Goal: Task Accomplishment & Management: Manage account settings

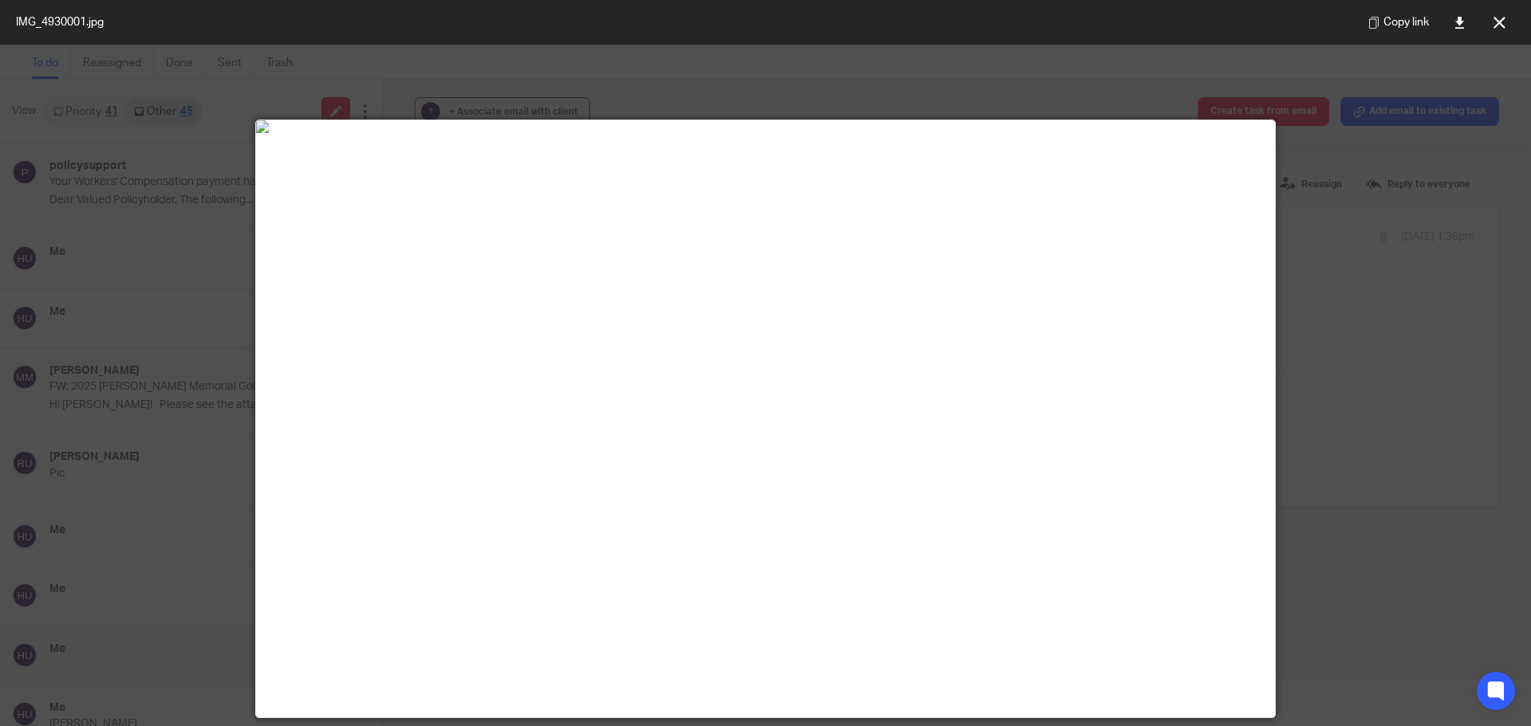
scroll to position [319, 0]
click at [1489, 24] on button at bounding box center [1499, 22] width 32 height 32
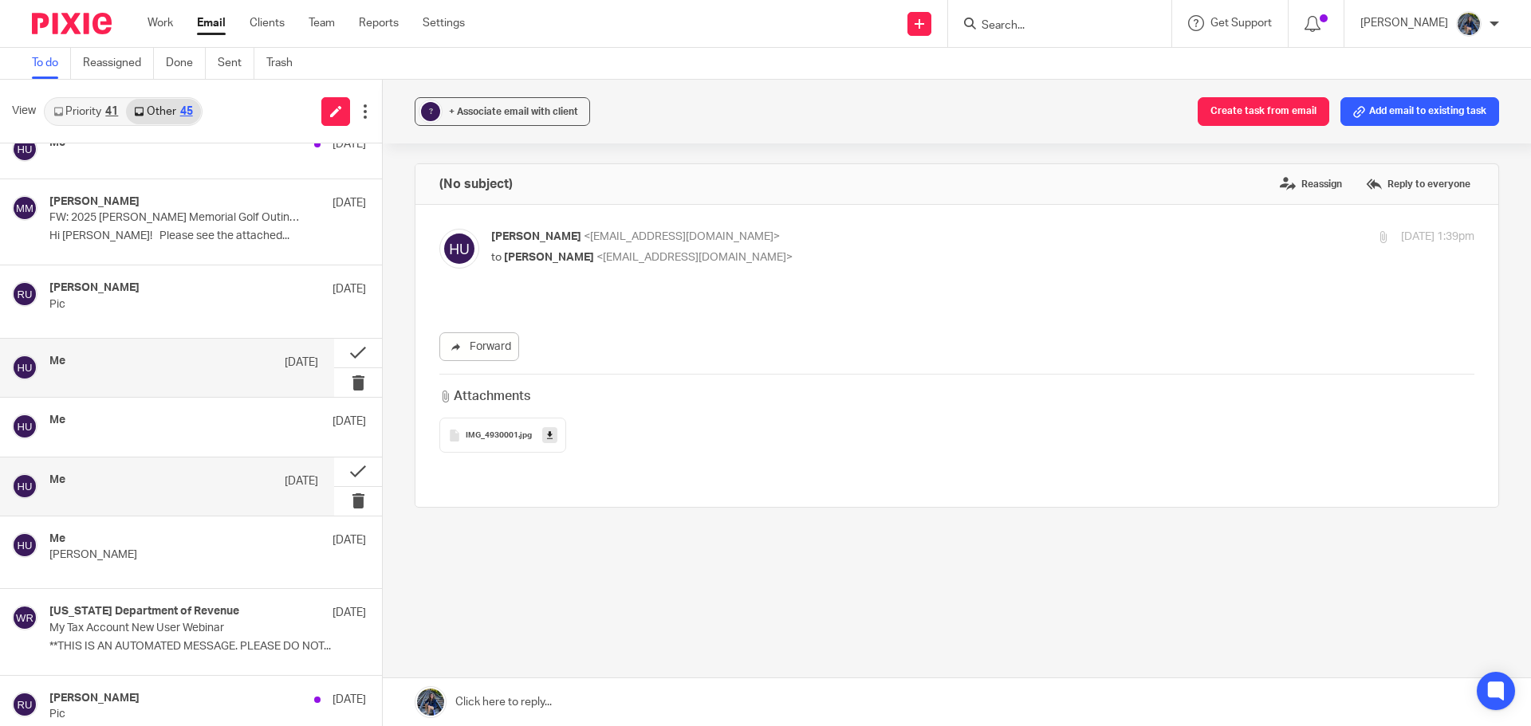
scroll to position [0, 0]
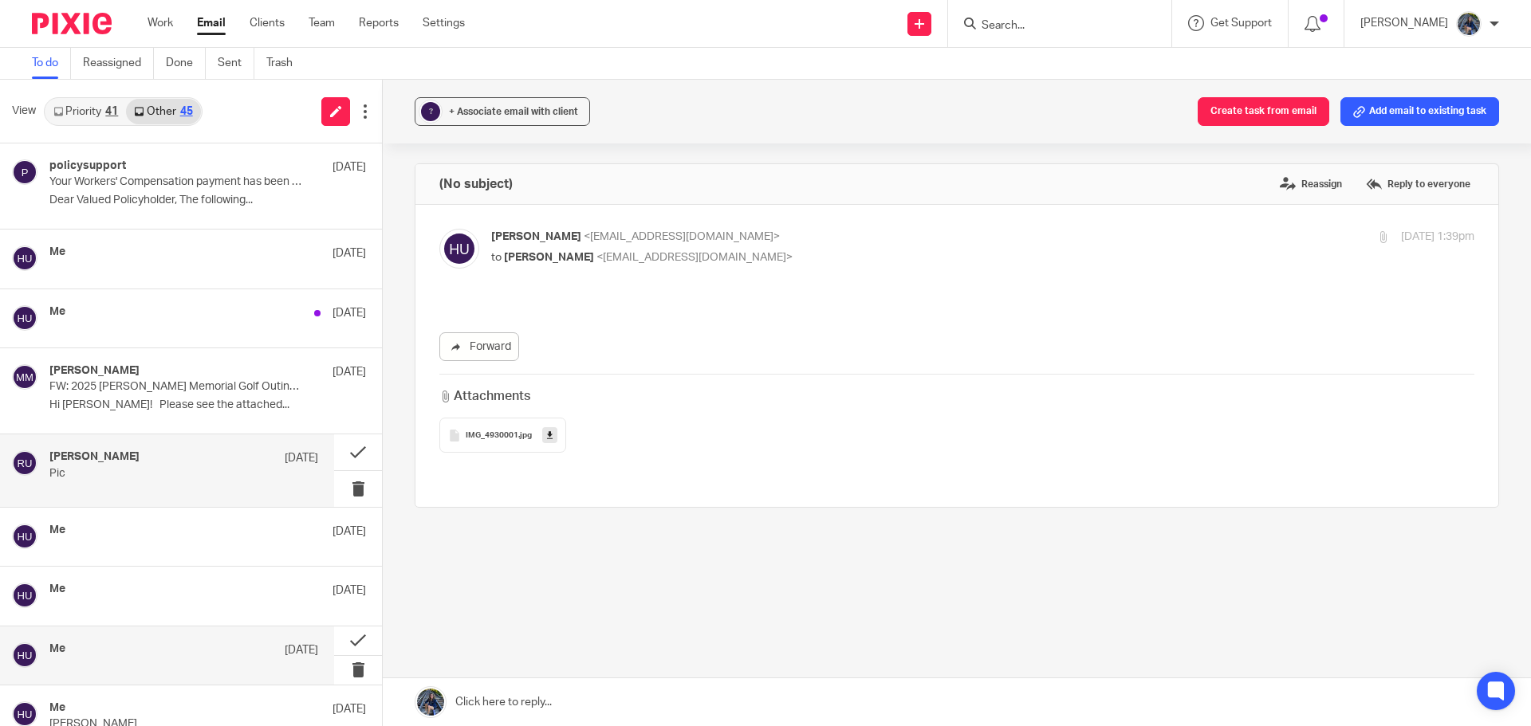
click at [77, 471] on p "Pic" at bounding box center [156, 474] width 215 height 14
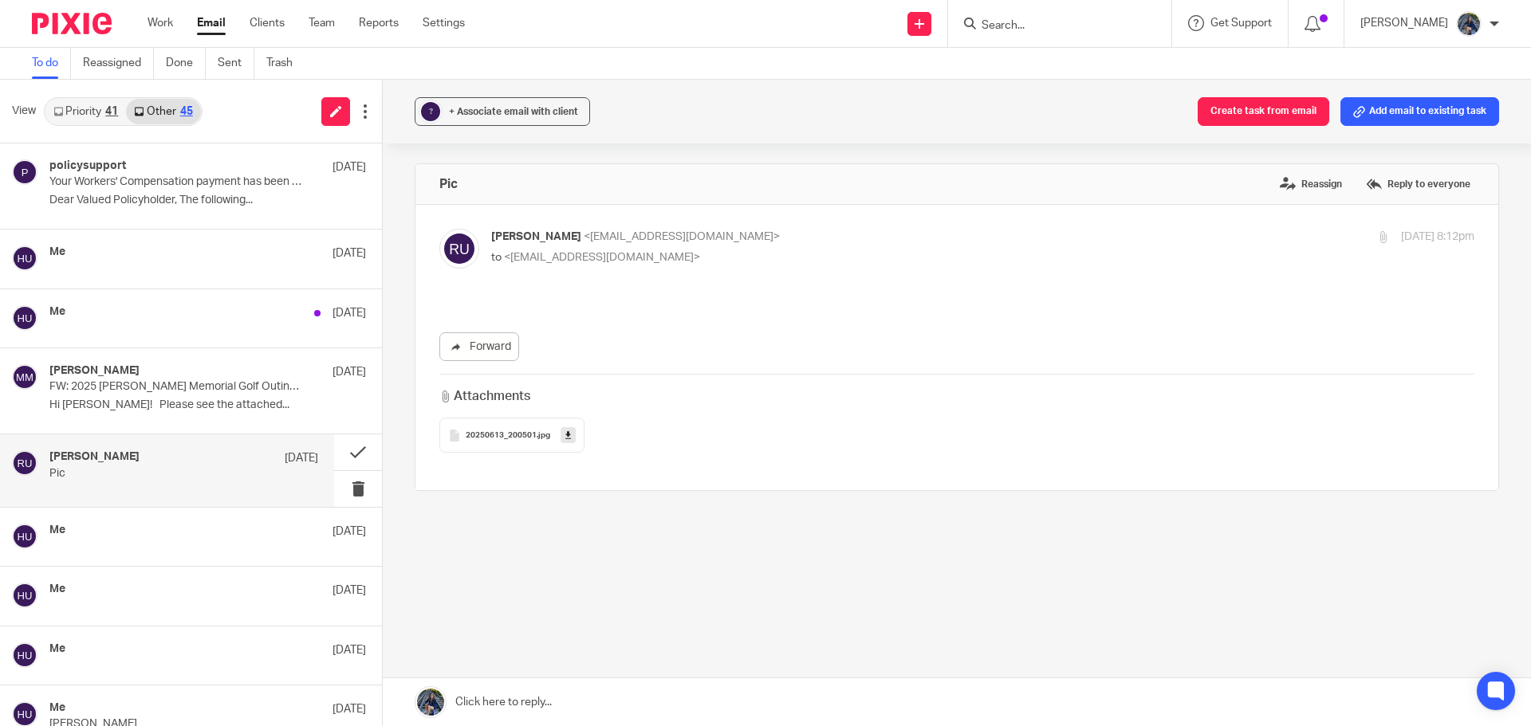
click at [517, 438] on span "20250613_200501" at bounding box center [501, 436] width 71 height 10
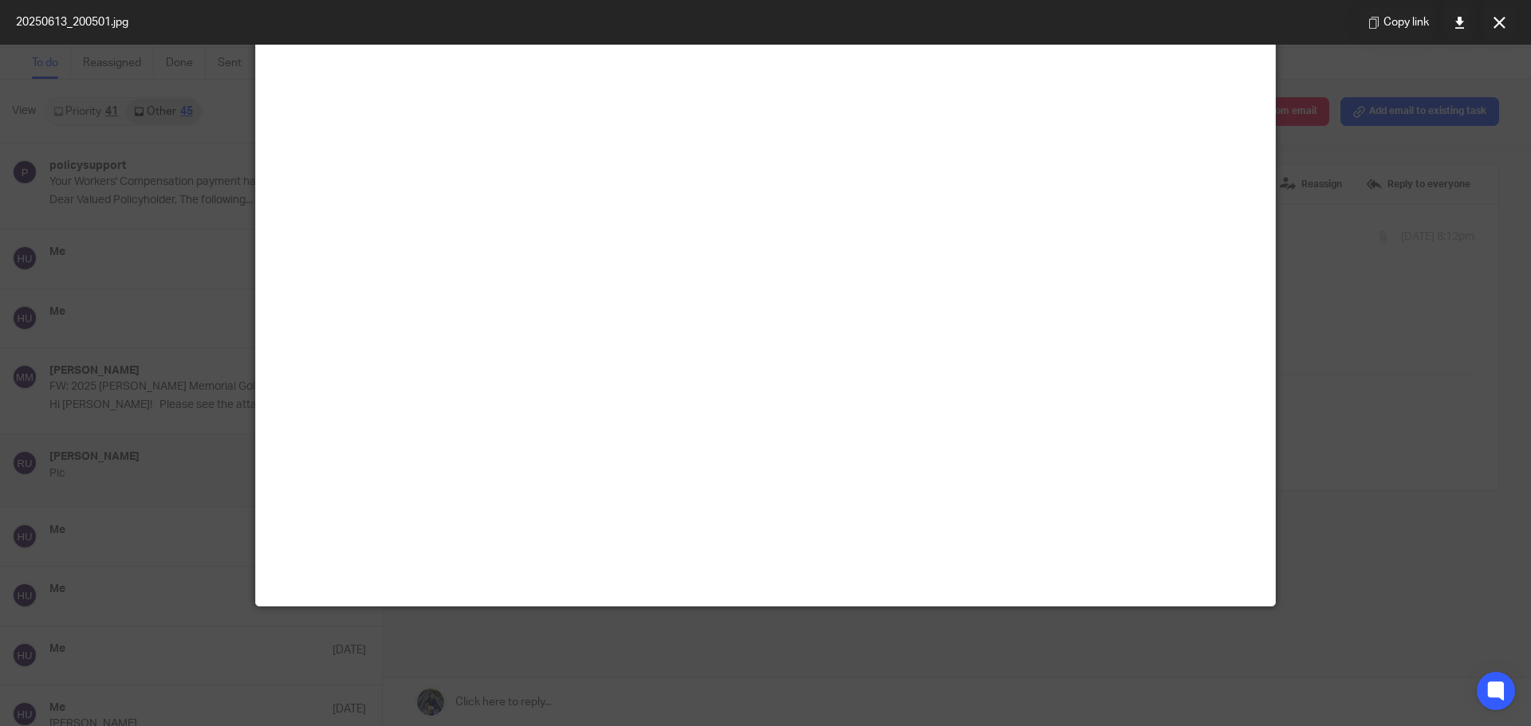
scroll to position [877, 0]
click at [1453, 26] on icon at bounding box center [1459, 23] width 12 height 12
click at [1490, 26] on button at bounding box center [1499, 22] width 32 height 32
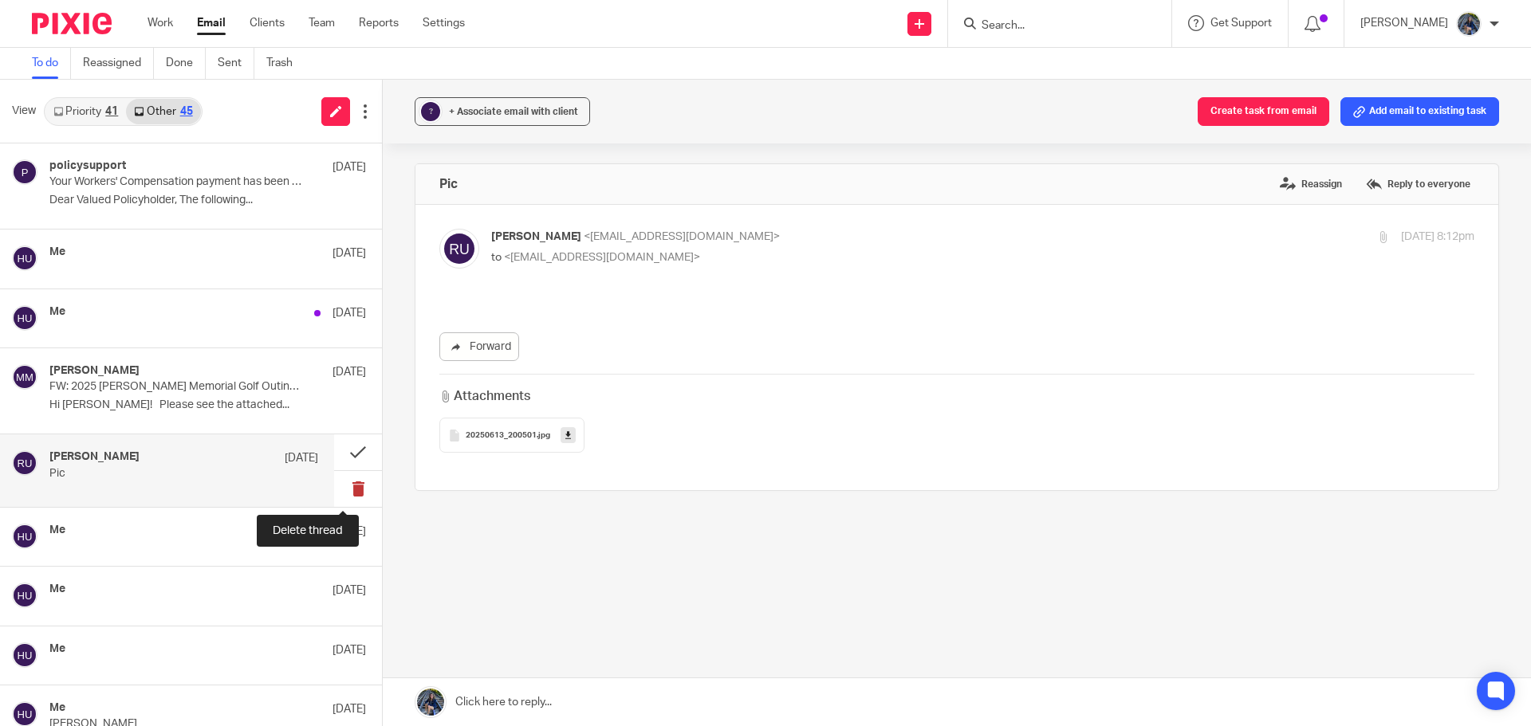
click at [349, 493] on button at bounding box center [358, 489] width 48 height 36
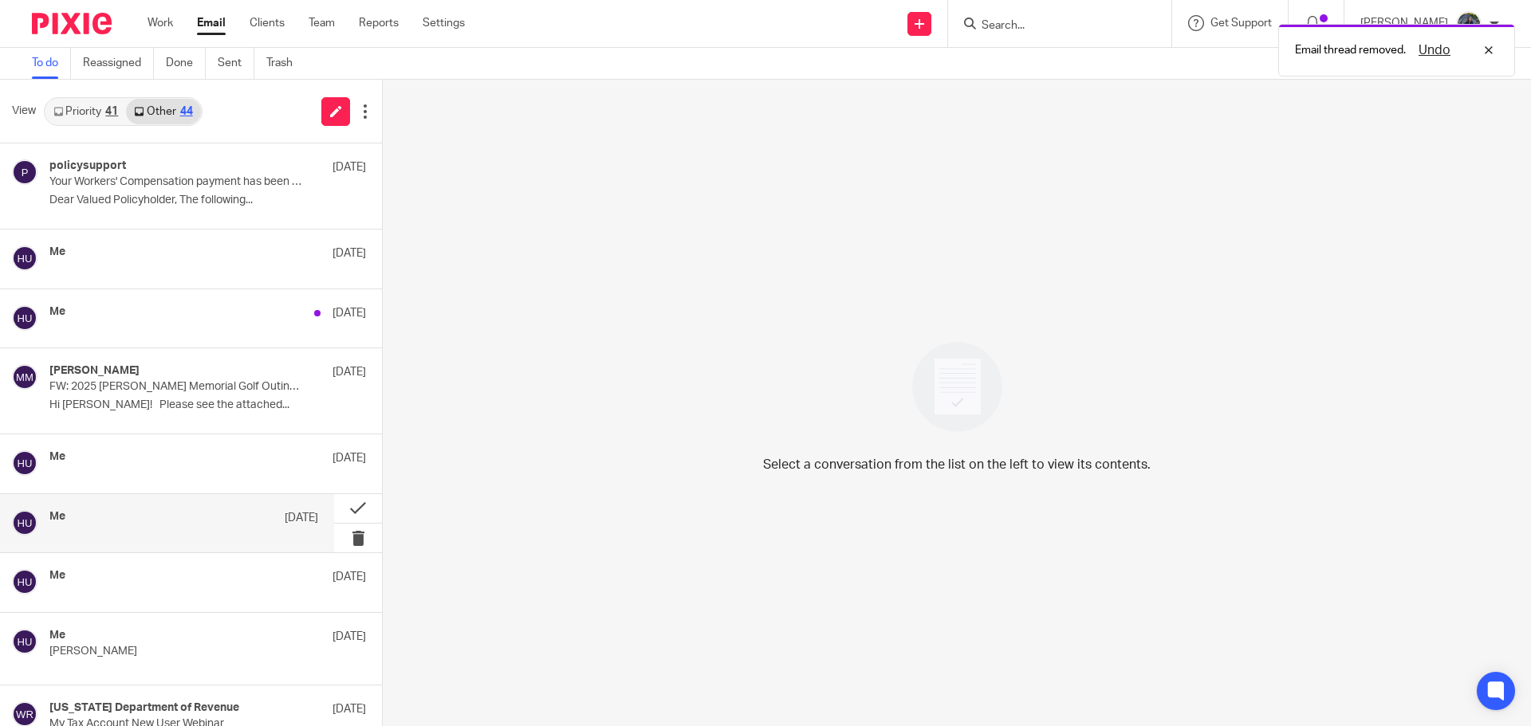
scroll to position [80, 0]
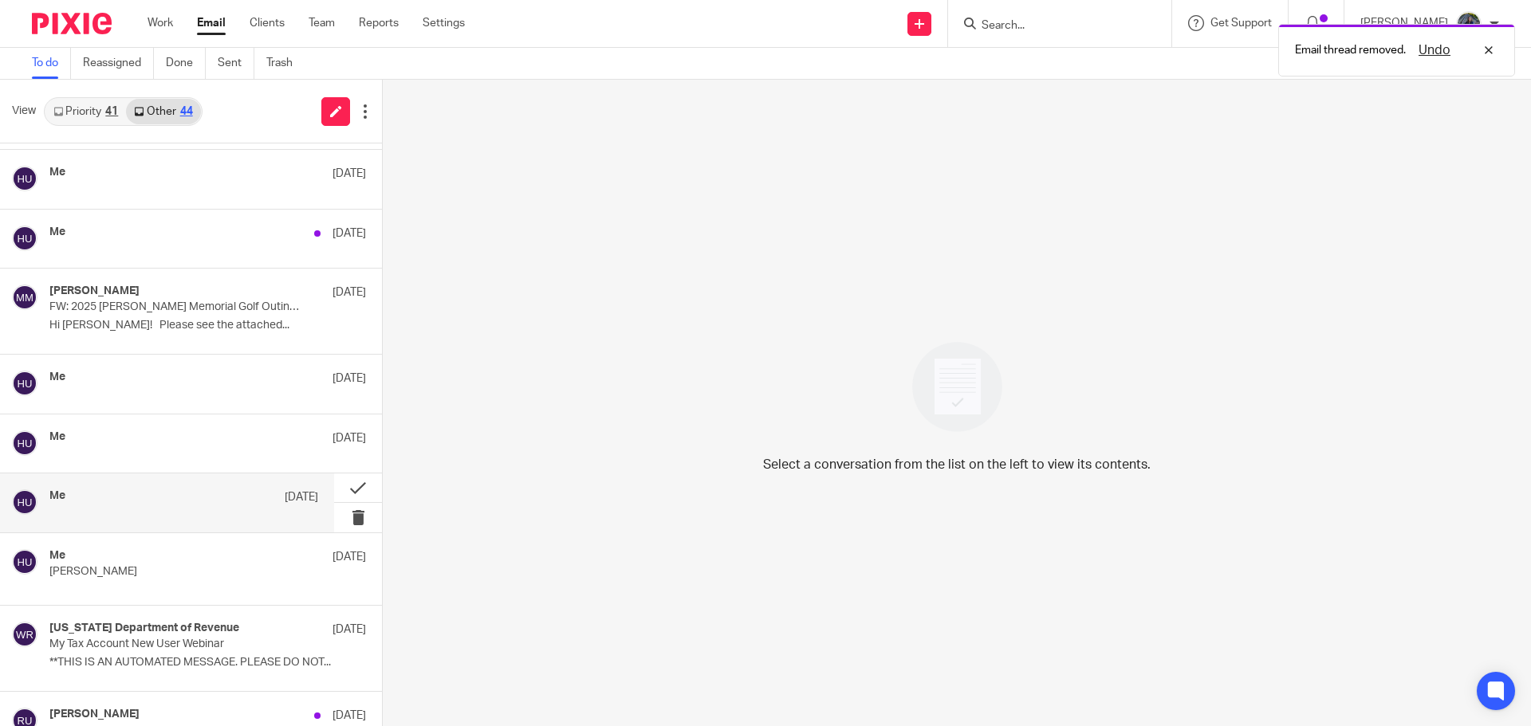
click at [228, 485] on div "Me [DATE]" at bounding box center [167, 503] width 334 height 58
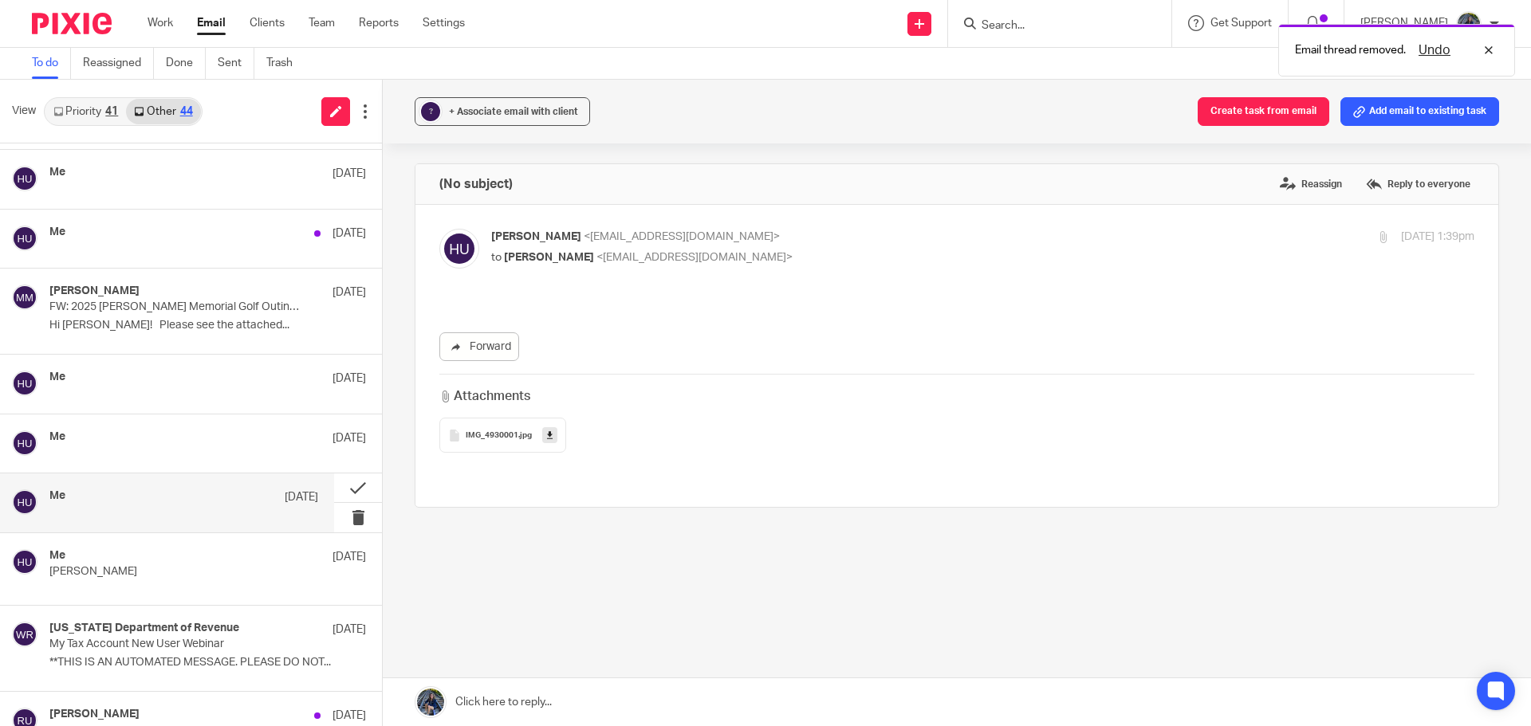
scroll to position [0, 0]
click at [473, 431] on span "IMG_4930001" at bounding box center [492, 436] width 53 height 10
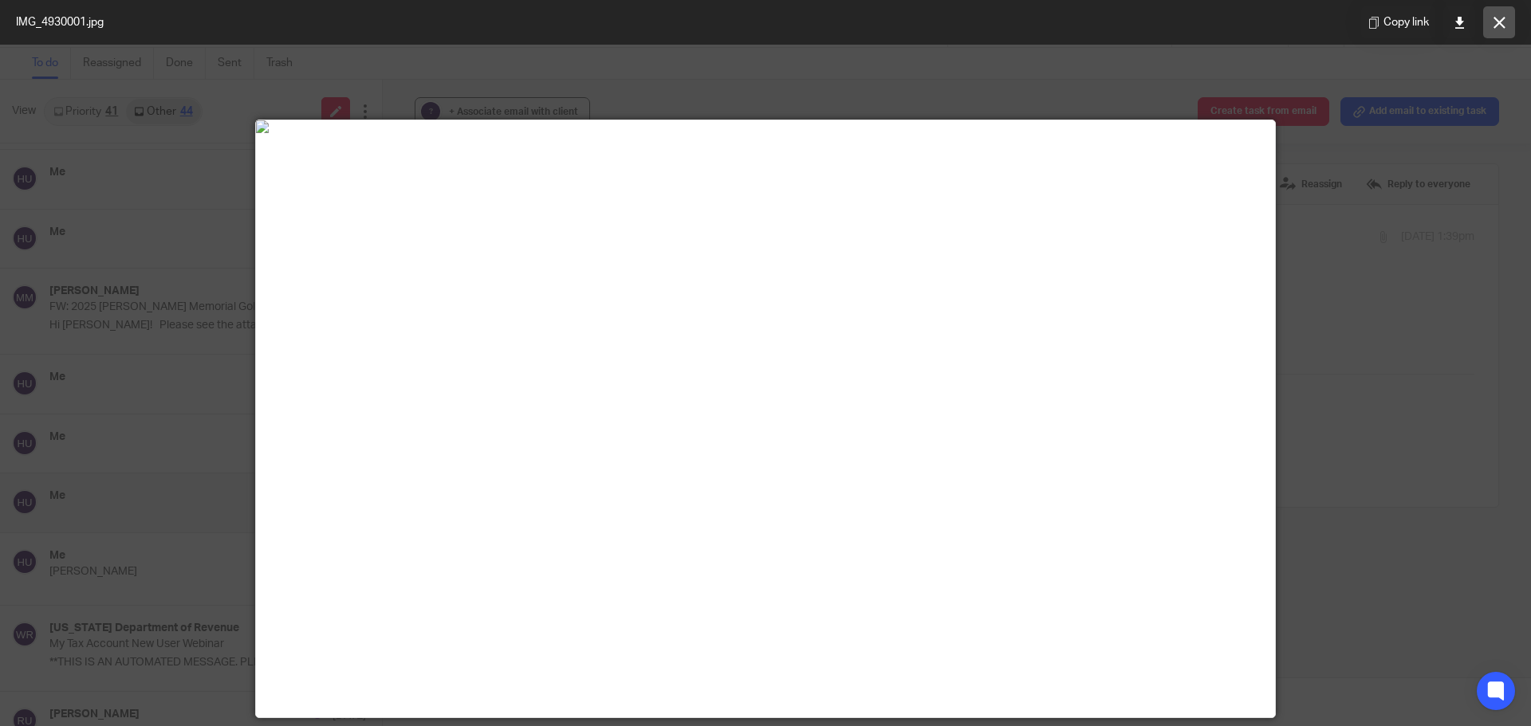
click at [1500, 26] on icon at bounding box center [1499, 23] width 12 height 12
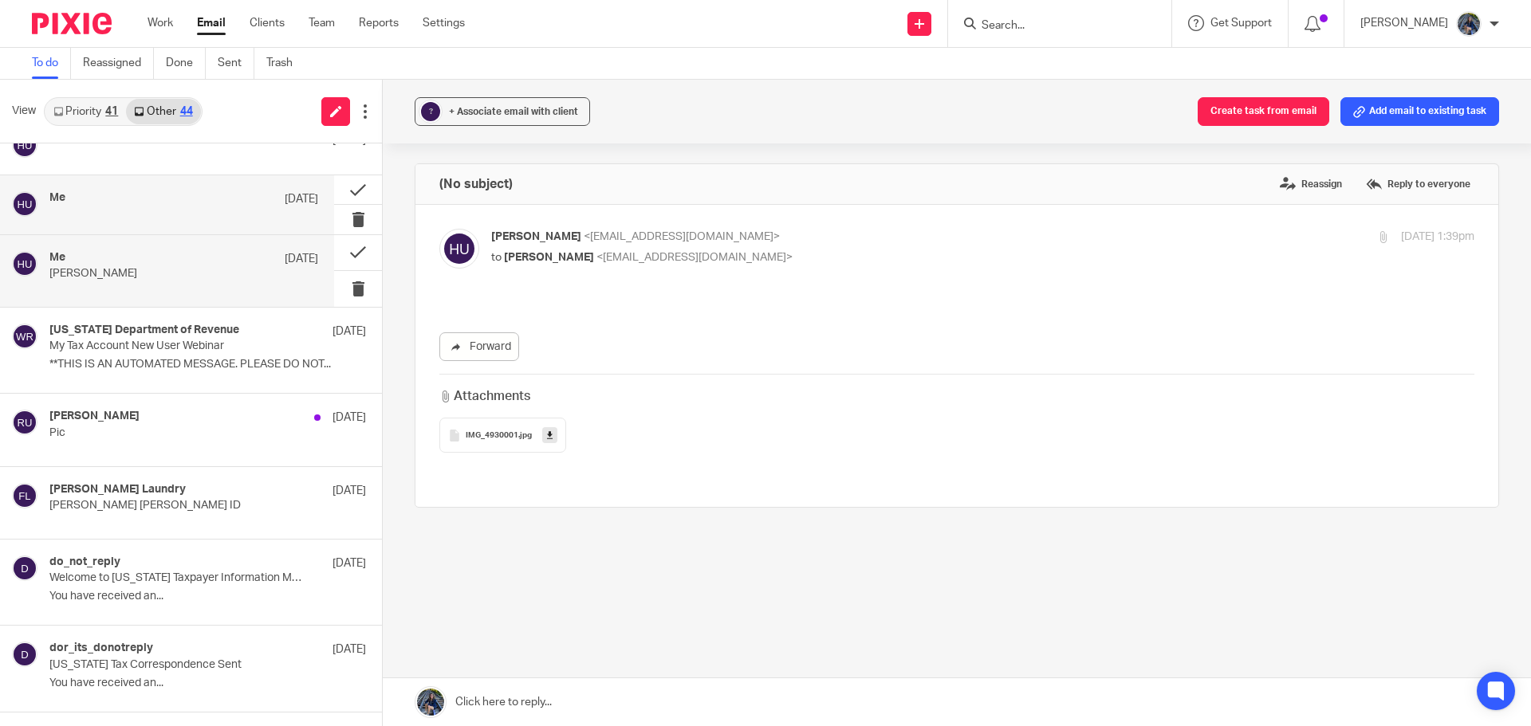
scroll to position [399, 0]
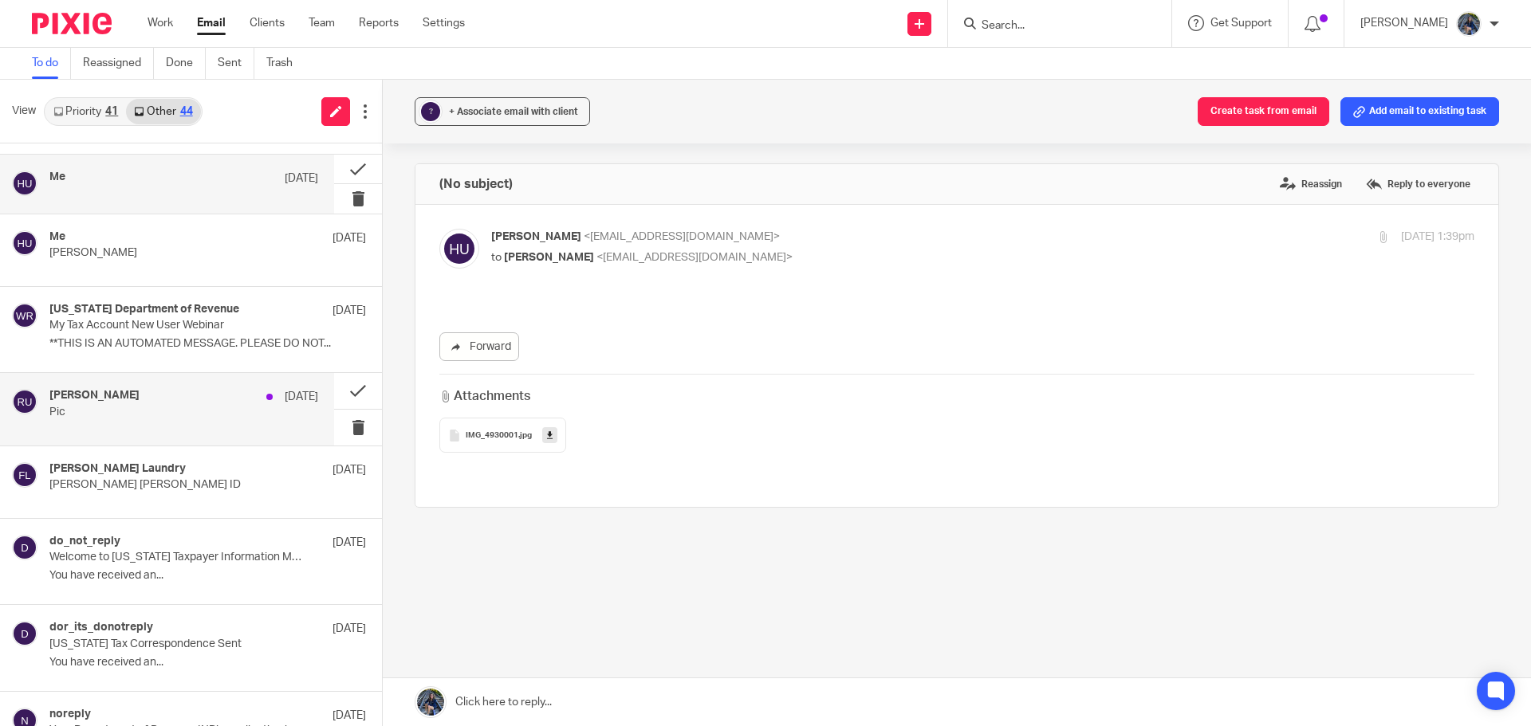
click at [161, 401] on div "[PERSON_NAME] [DATE]" at bounding box center [183, 397] width 269 height 16
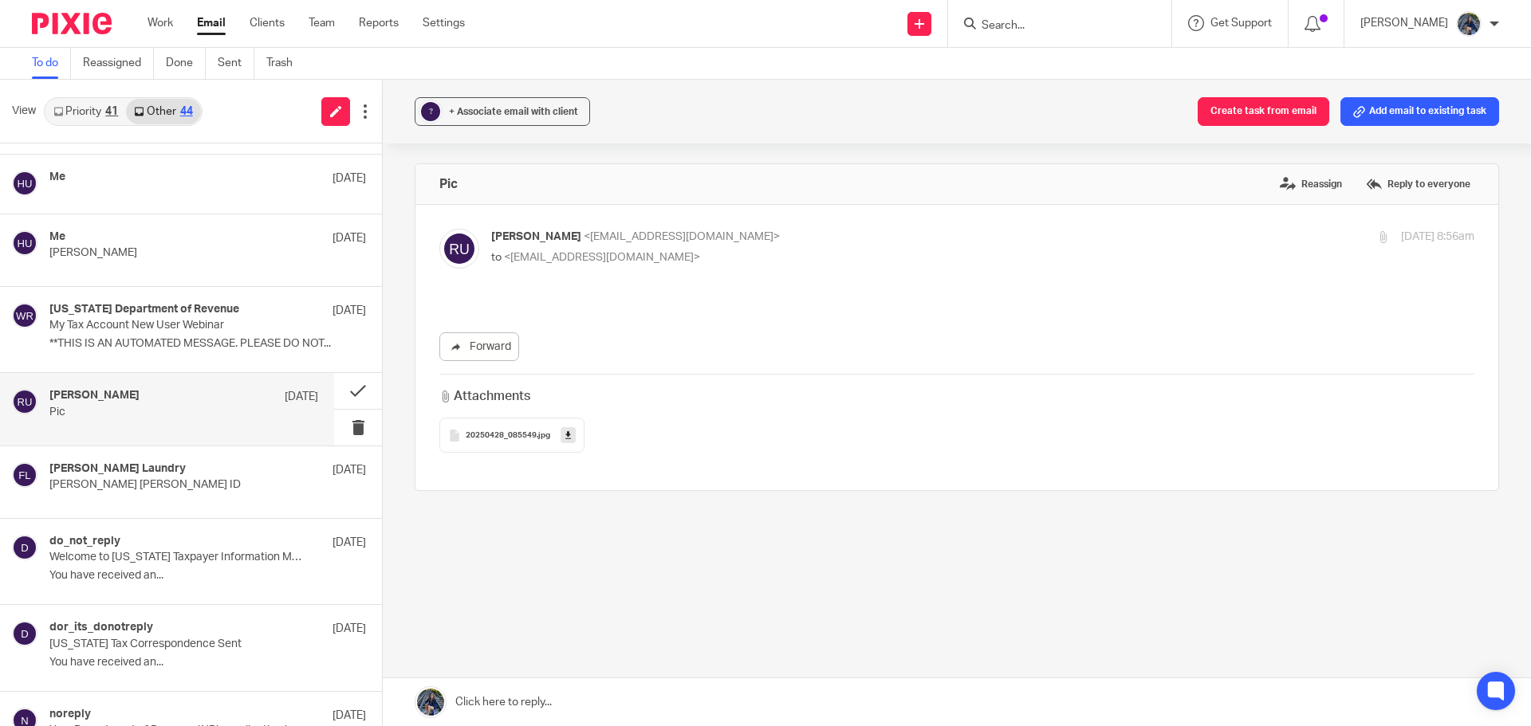
scroll to position [0, 0]
click at [489, 442] on div "20250428_085549 .jpg" at bounding box center [511, 435] width 145 height 35
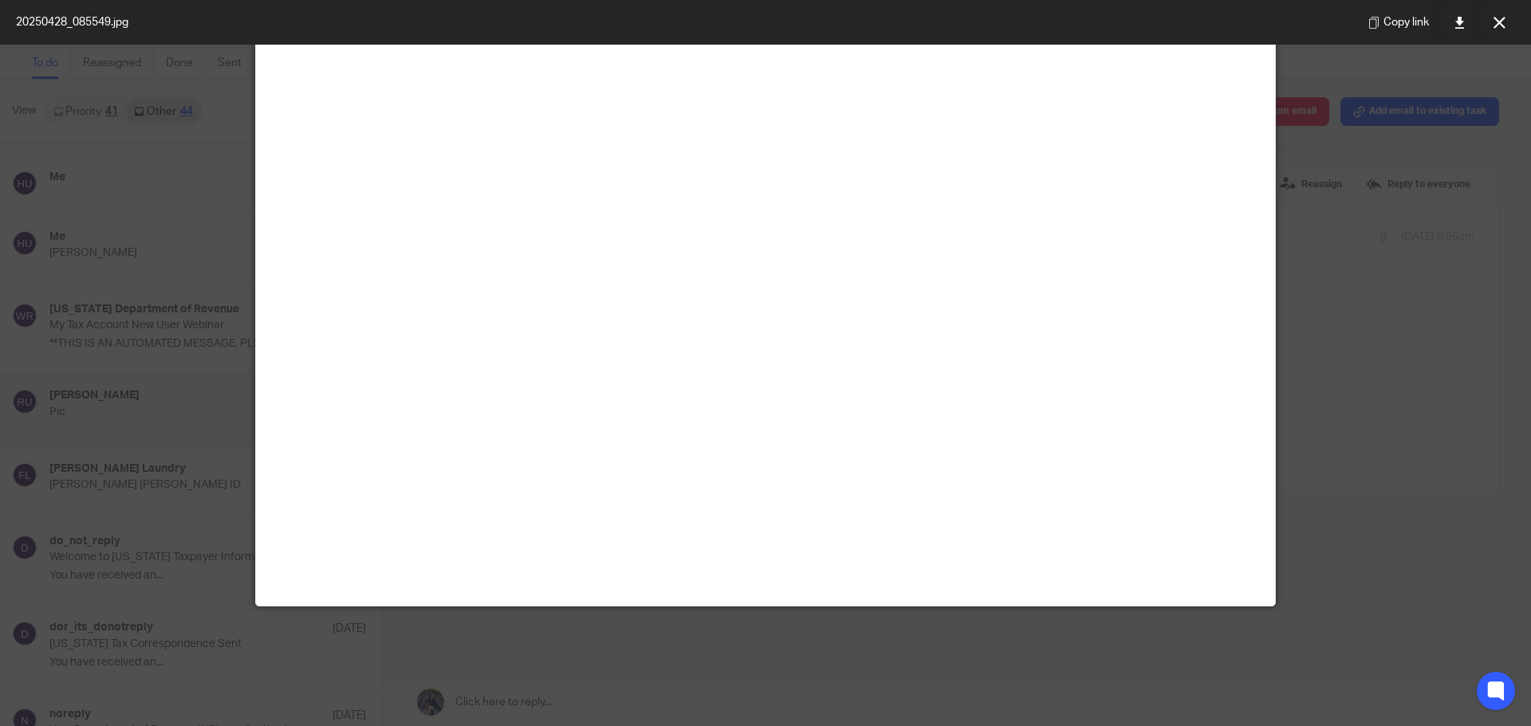
scroll to position [319, 0]
click at [1463, 26] on icon at bounding box center [1459, 23] width 12 height 12
click at [1494, 24] on icon at bounding box center [1499, 23] width 12 height 12
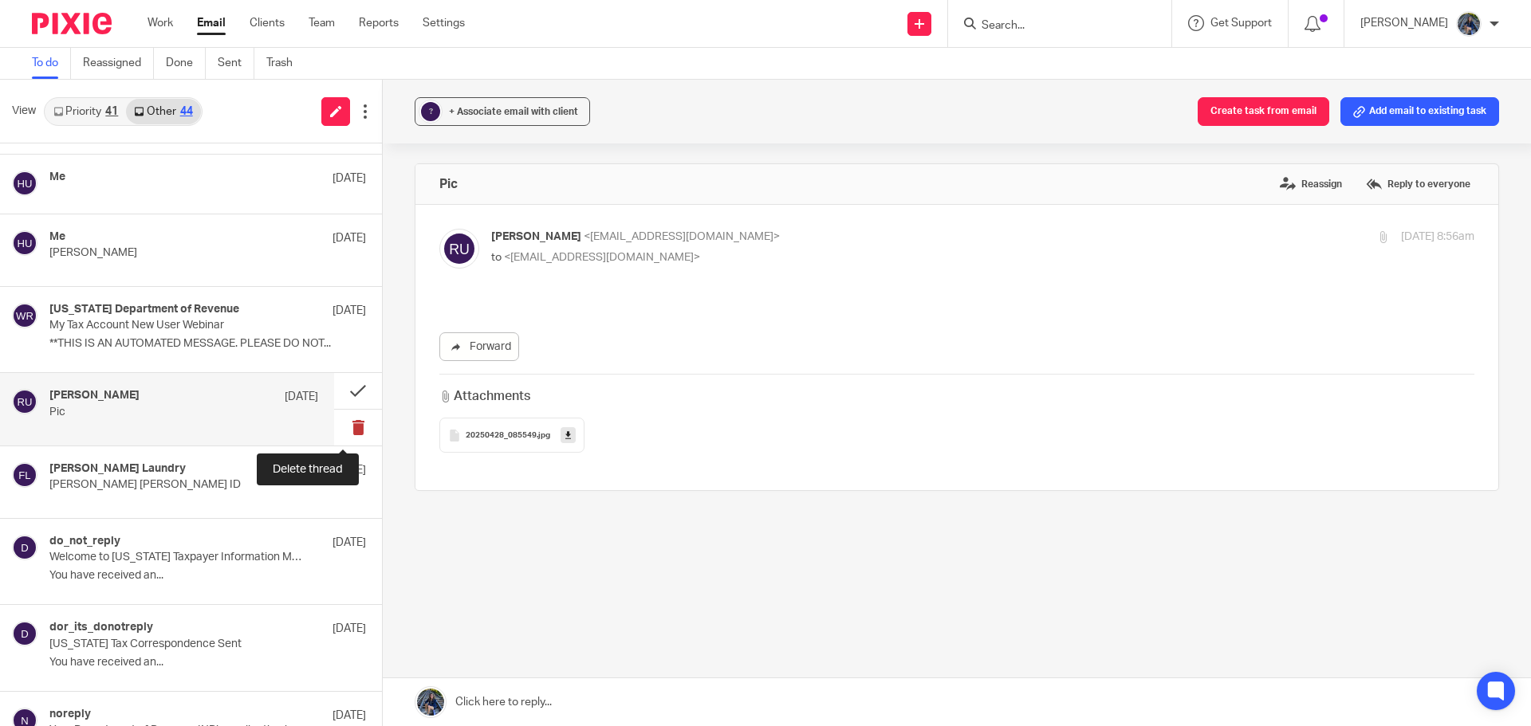
click at [344, 424] on button at bounding box center [358, 428] width 48 height 36
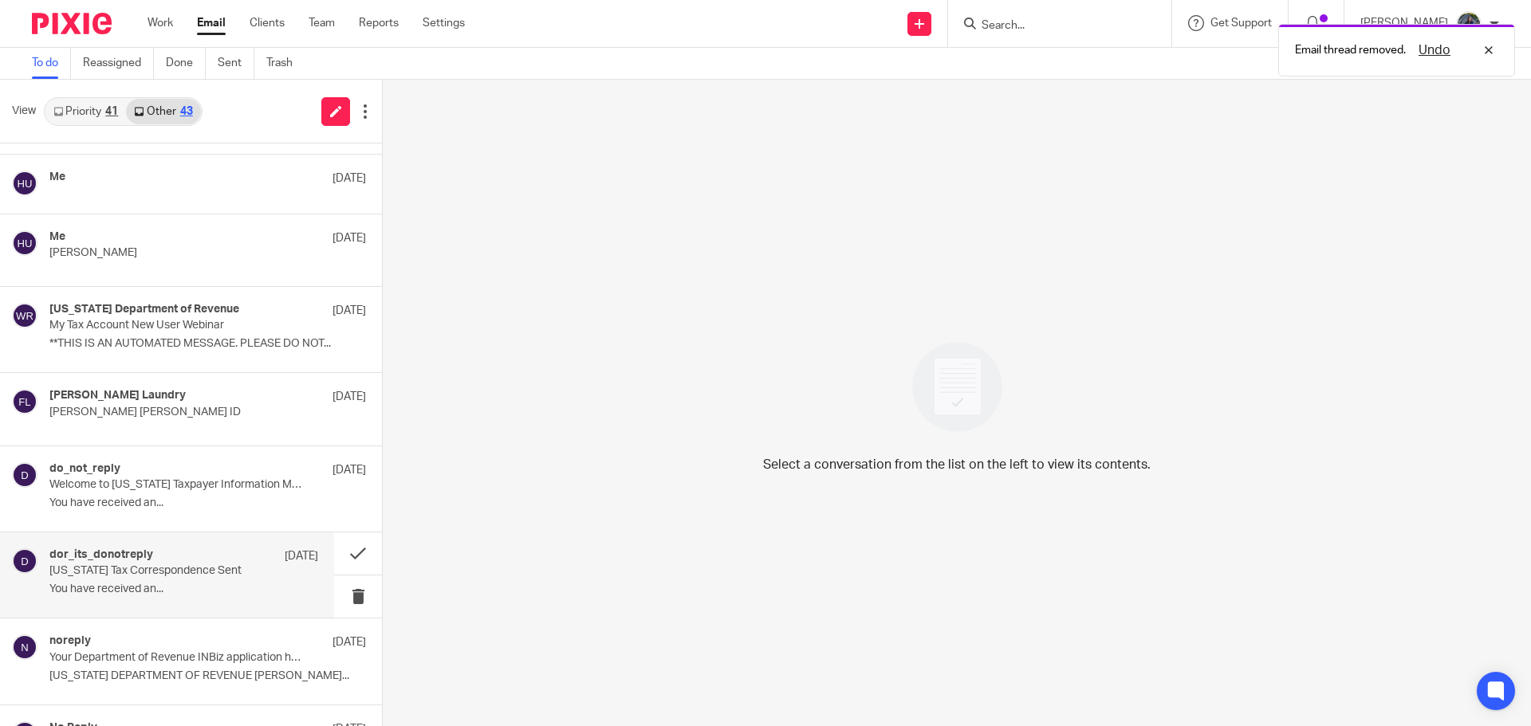
click at [197, 548] on div "dor_its_donotreply [DATE]" at bounding box center [183, 556] width 269 height 16
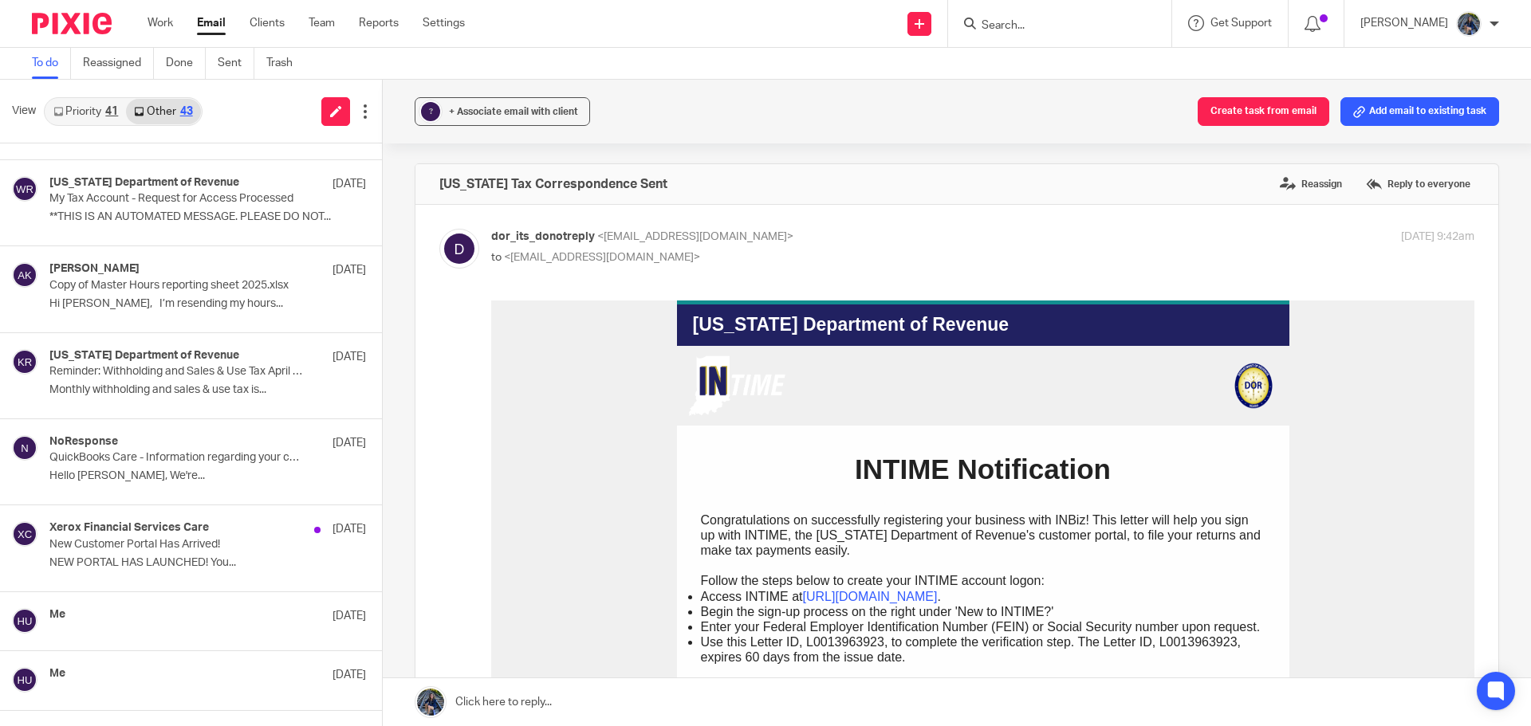
scroll to position [1036, 0]
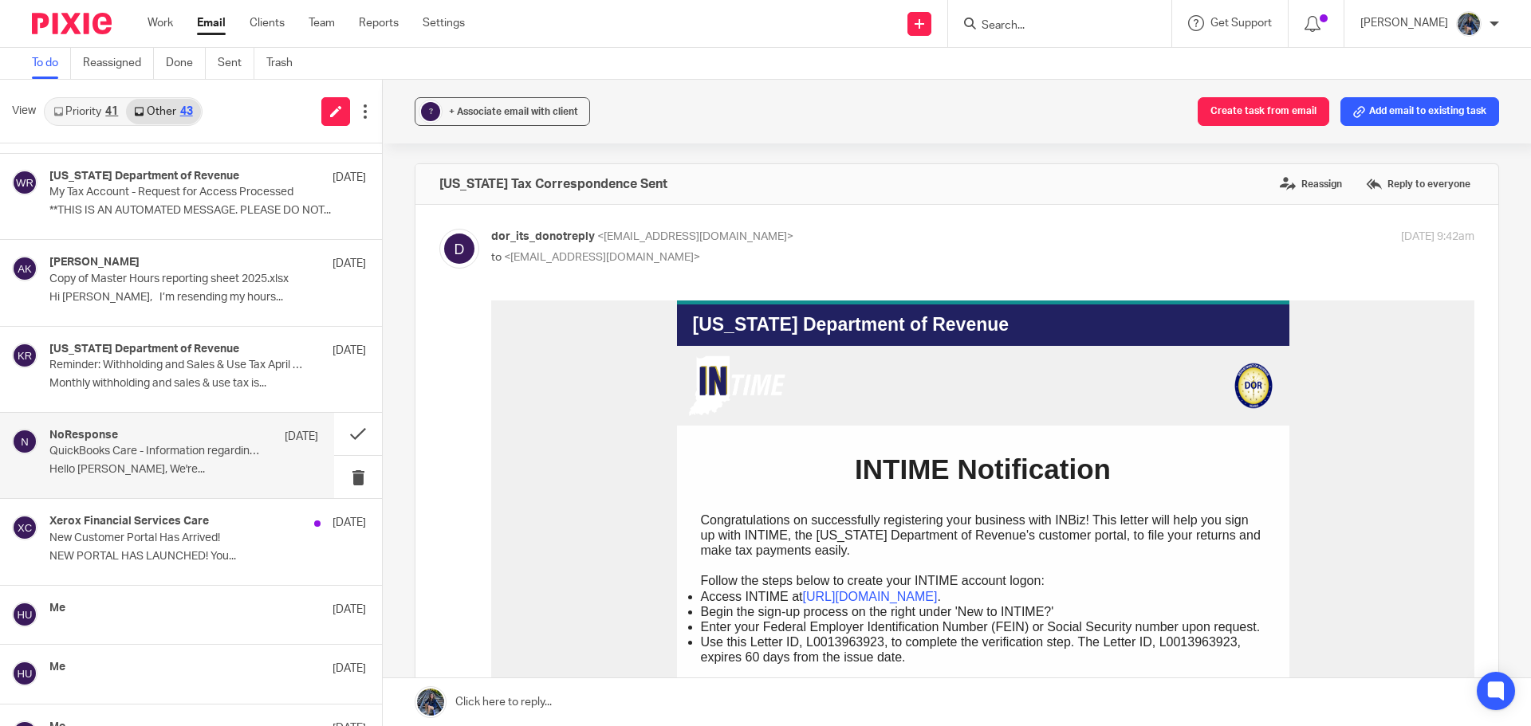
click at [220, 447] on p "QuickBooks Care - Information regarding your case" at bounding box center [156, 452] width 215 height 14
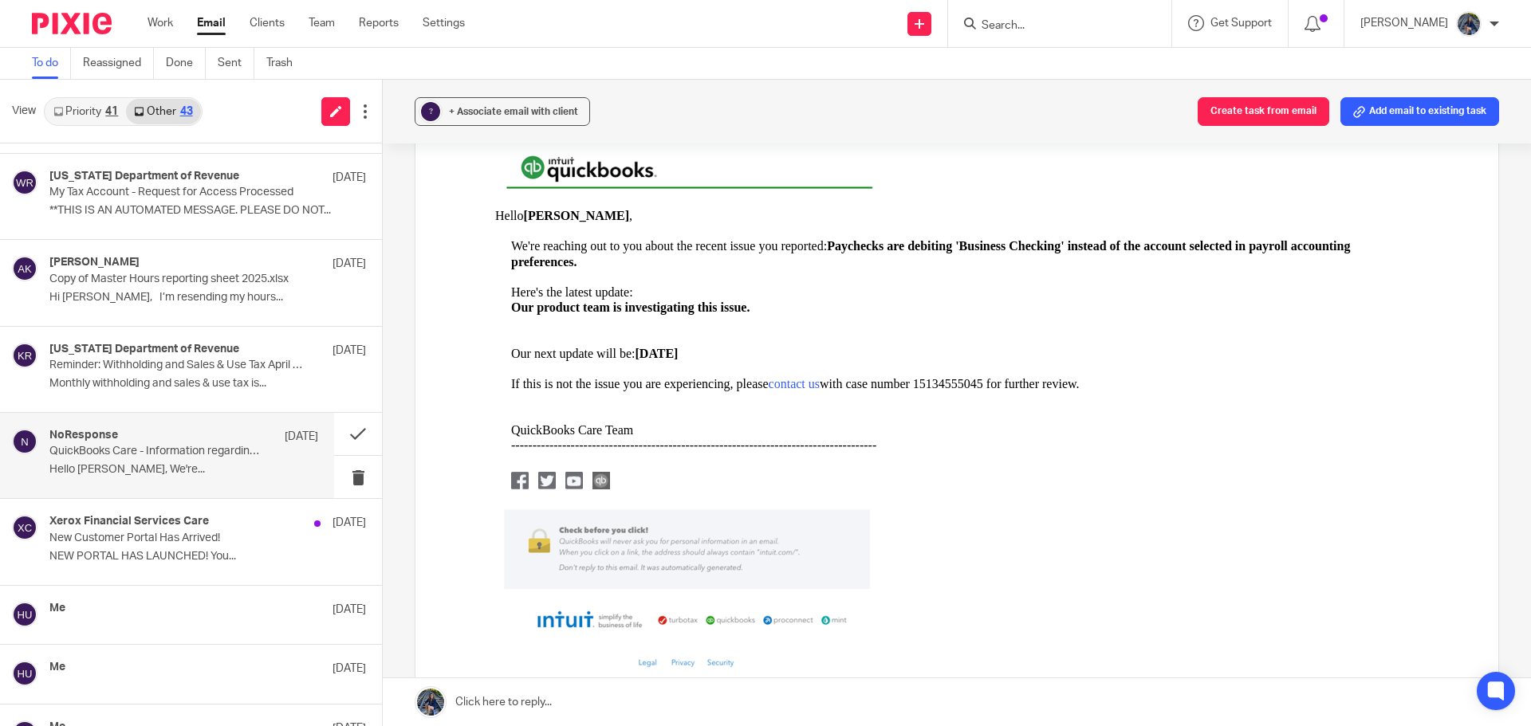
scroll to position [239, 0]
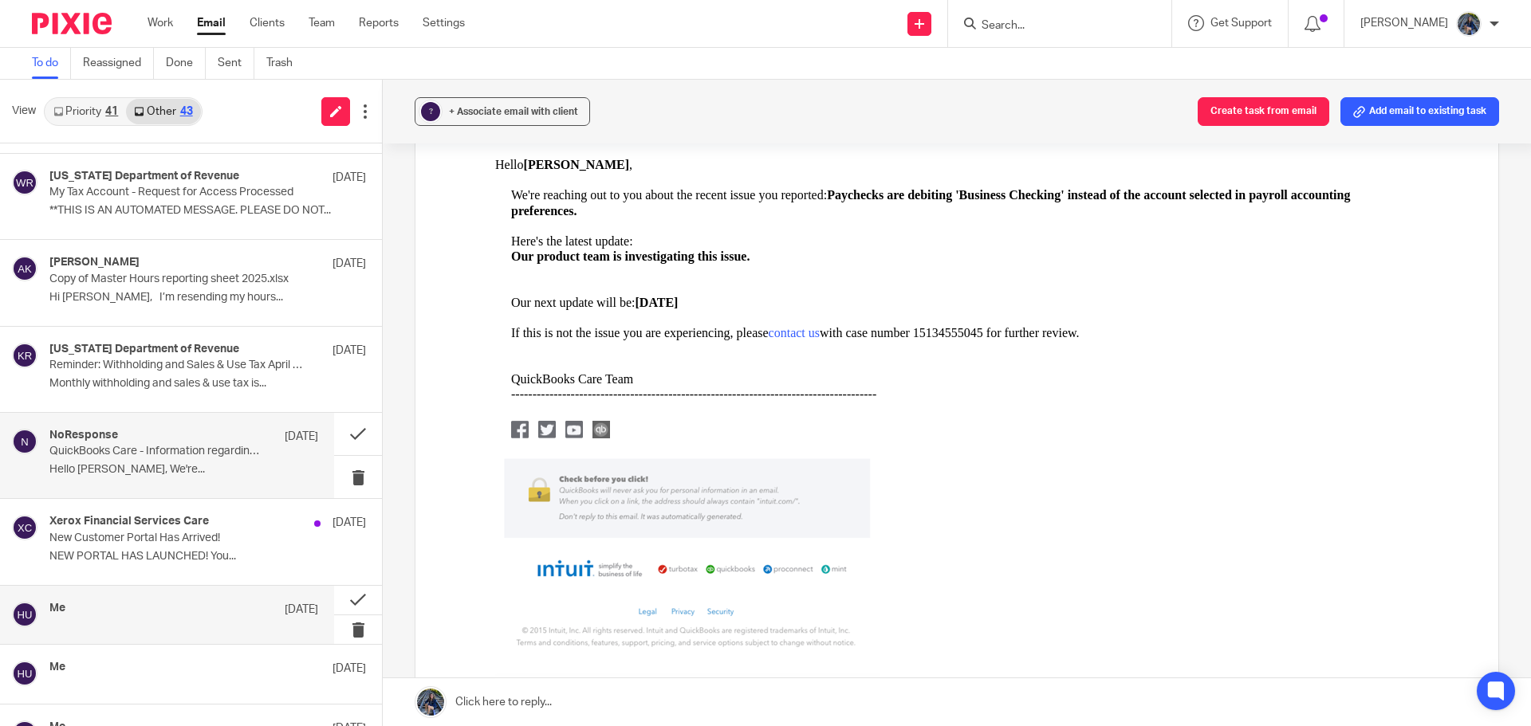
click at [164, 624] on div "Me [DATE]" at bounding box center [183, 615] width 269 height 26
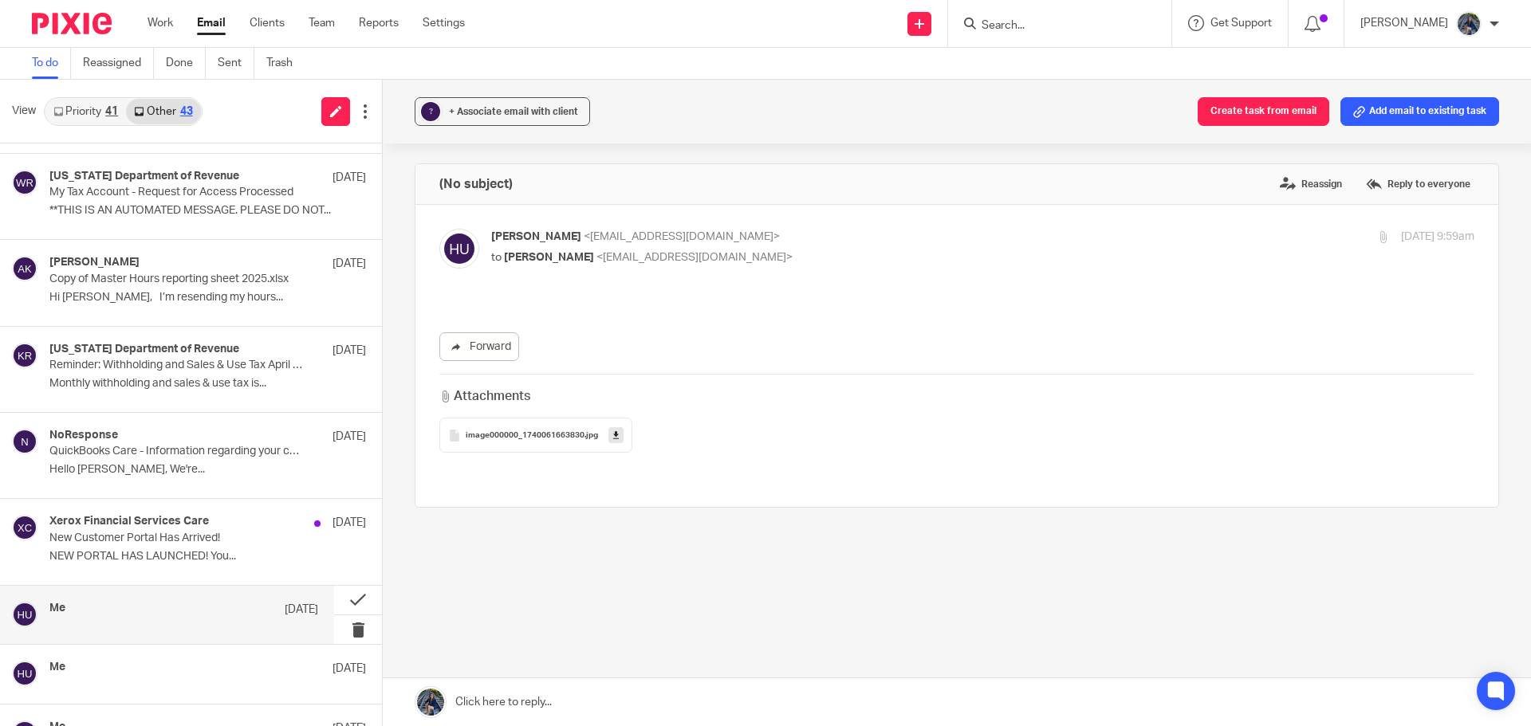
scroll to position [0, 0]
click at [540, 440] on span "image000000_1740061663830" at bounding box center [525, 436] width 119 height 10
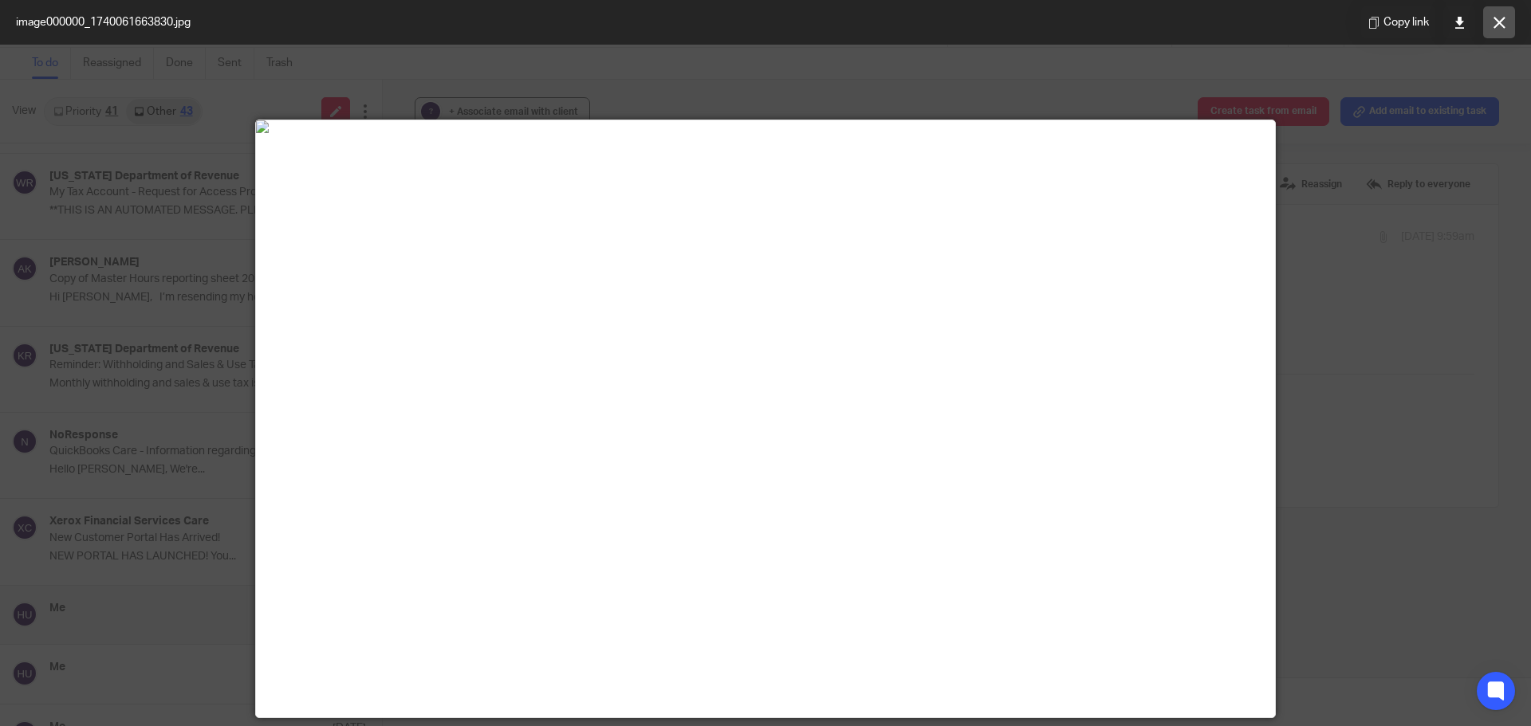
click at [1500, 28] on icon at bounding box center [1499, 23] width 12 height 12
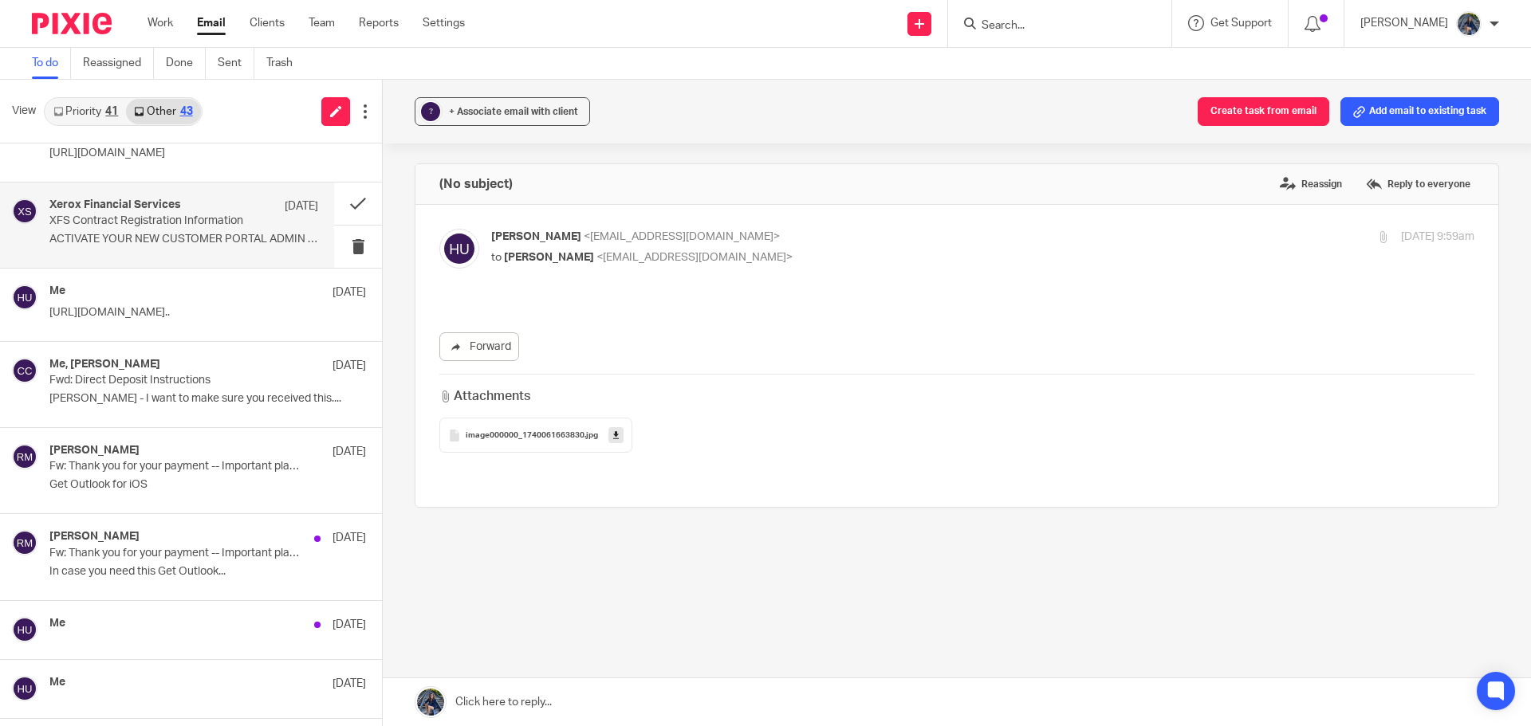
scroll to position [1754, 0]
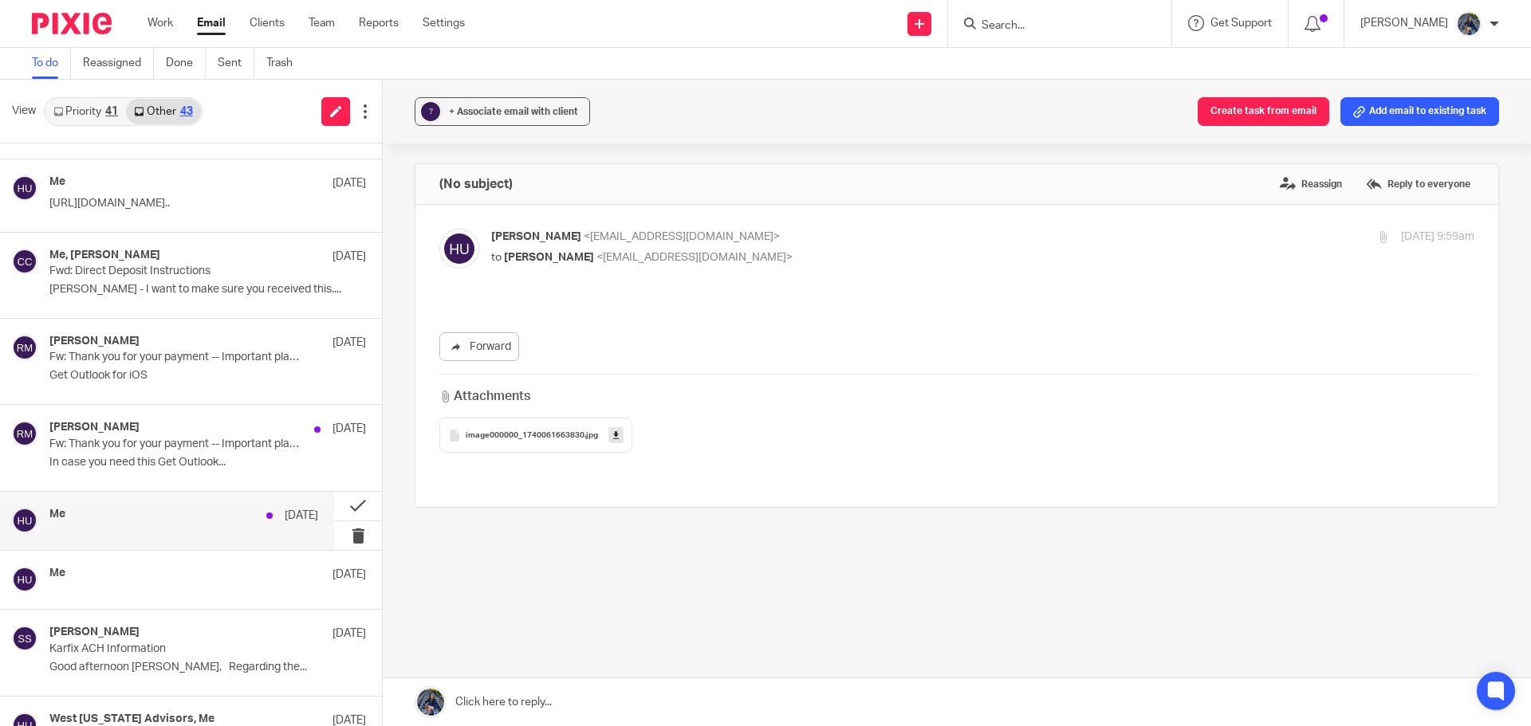
click at [190, 529] on div "Me [DATE]" at bounding box center [183, 521] width 269 height 26
click at [480, 433] on span "747854743" at bounding box center [487, 436] width 43 height 10
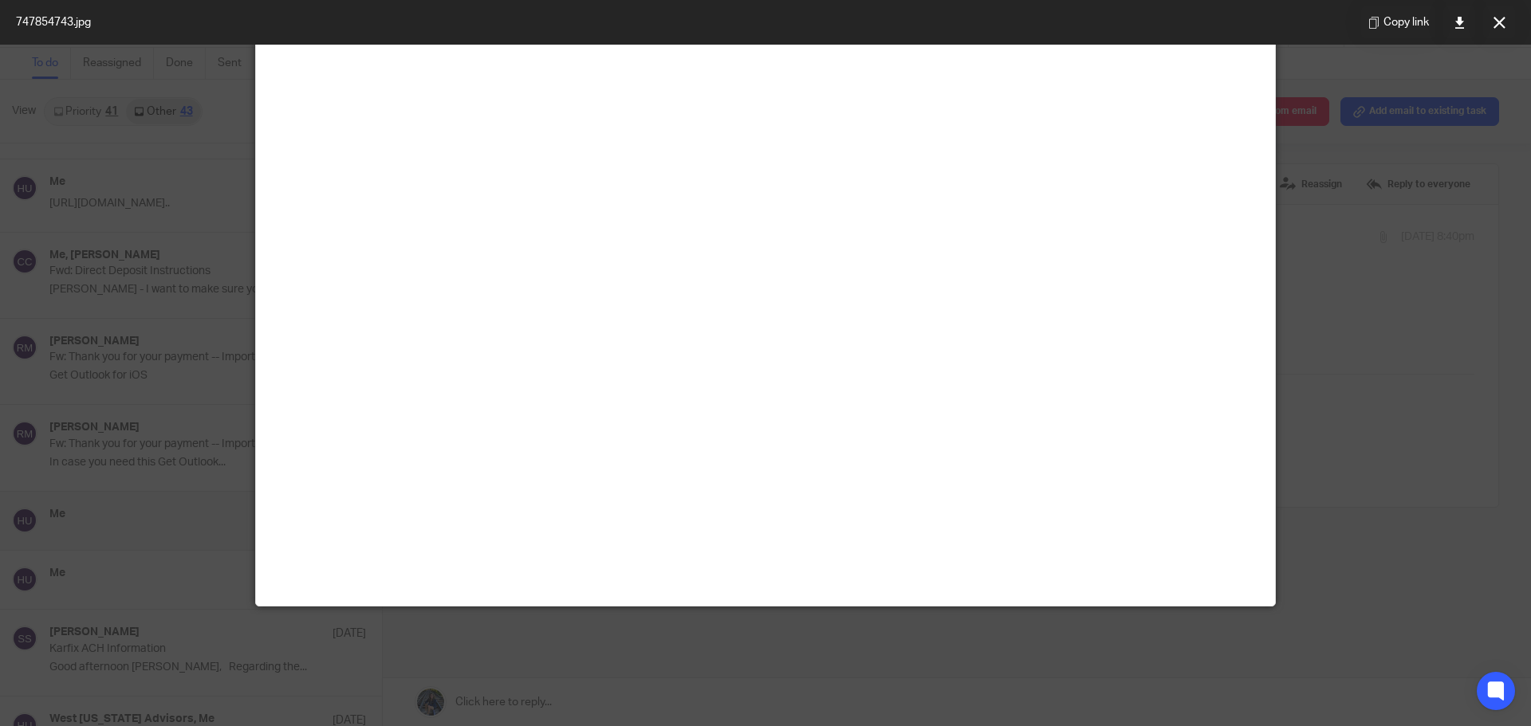
scroll to position [159, 0]
click at [1464, 28] on icon at bounding box center [1459, 23] width 12 height 12
click at [1508, 20] on button at bounding box center [1499, 22] width 32 height 32
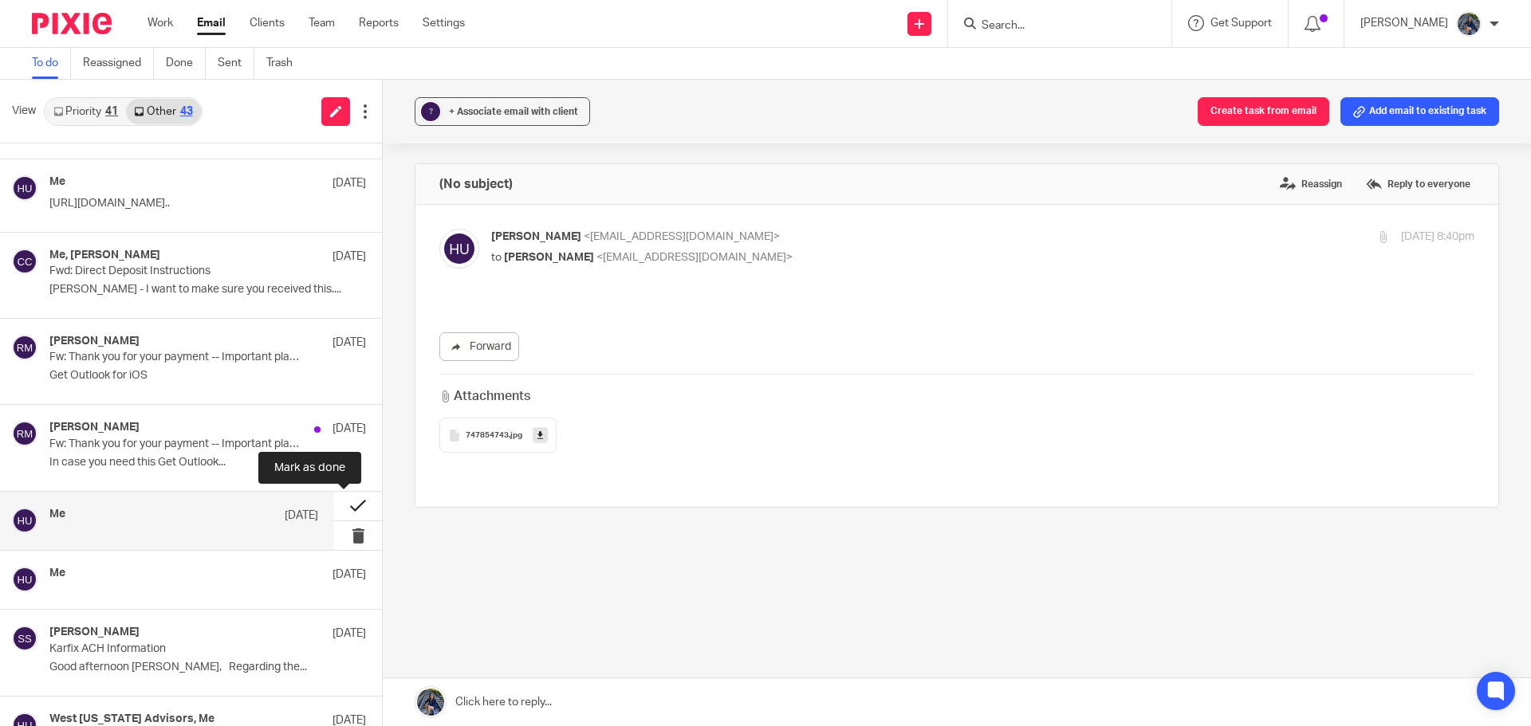
click at [343, 505] on button at bounding box center [358, 506] width 48 height 29
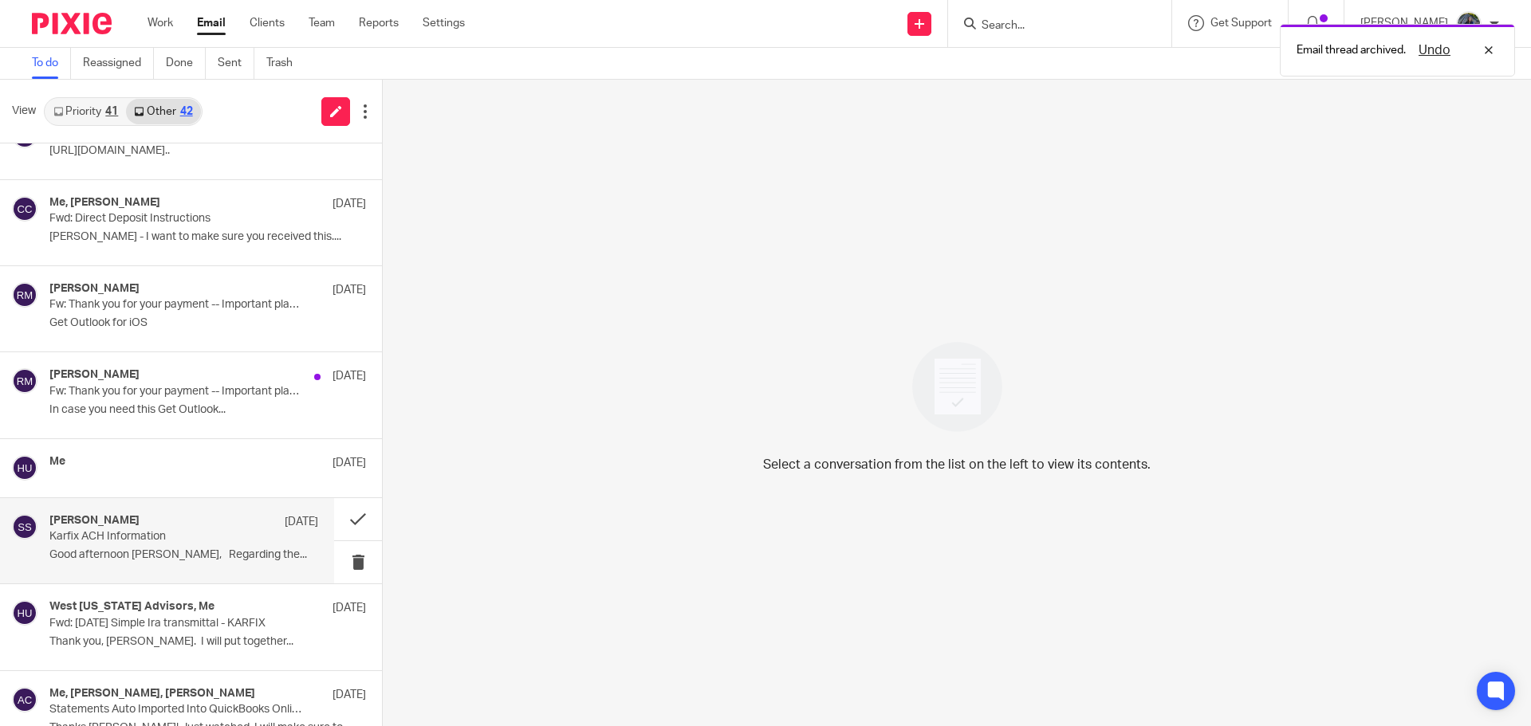
scroll to position [1834, 0]
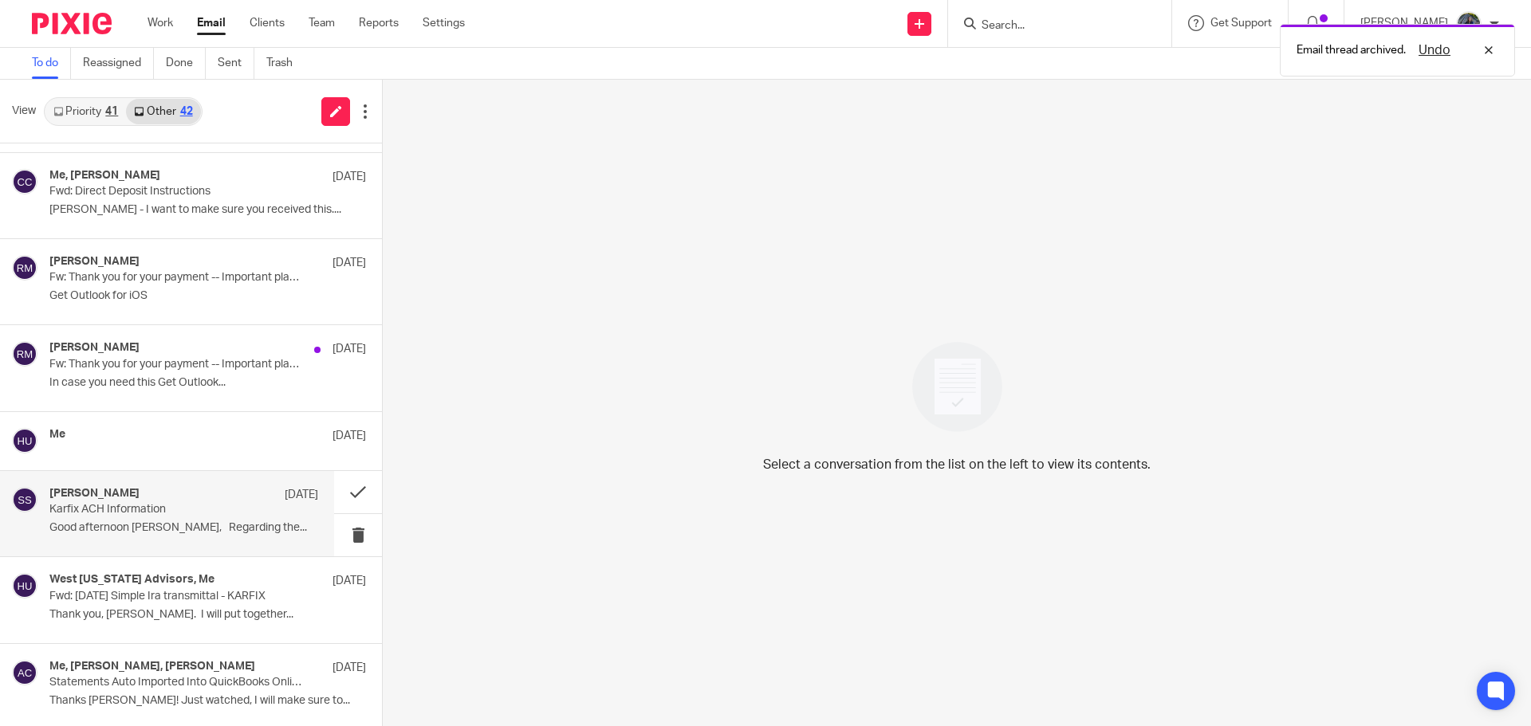
click at [214, 587] on div "West [US_STATE] Advisors, Me [DATE]" at bounding box center [207, 581] width 316 height 16
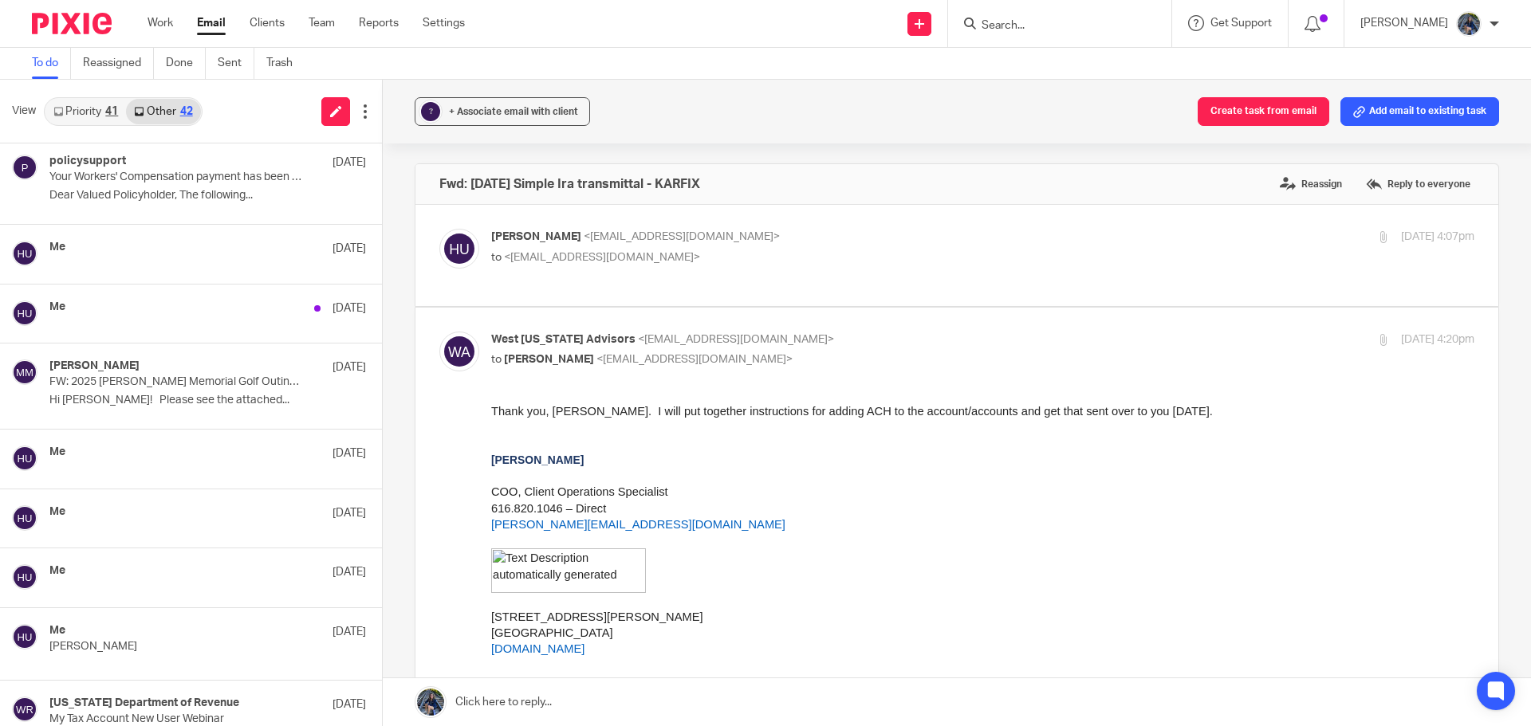
scroll to position [0, 0]
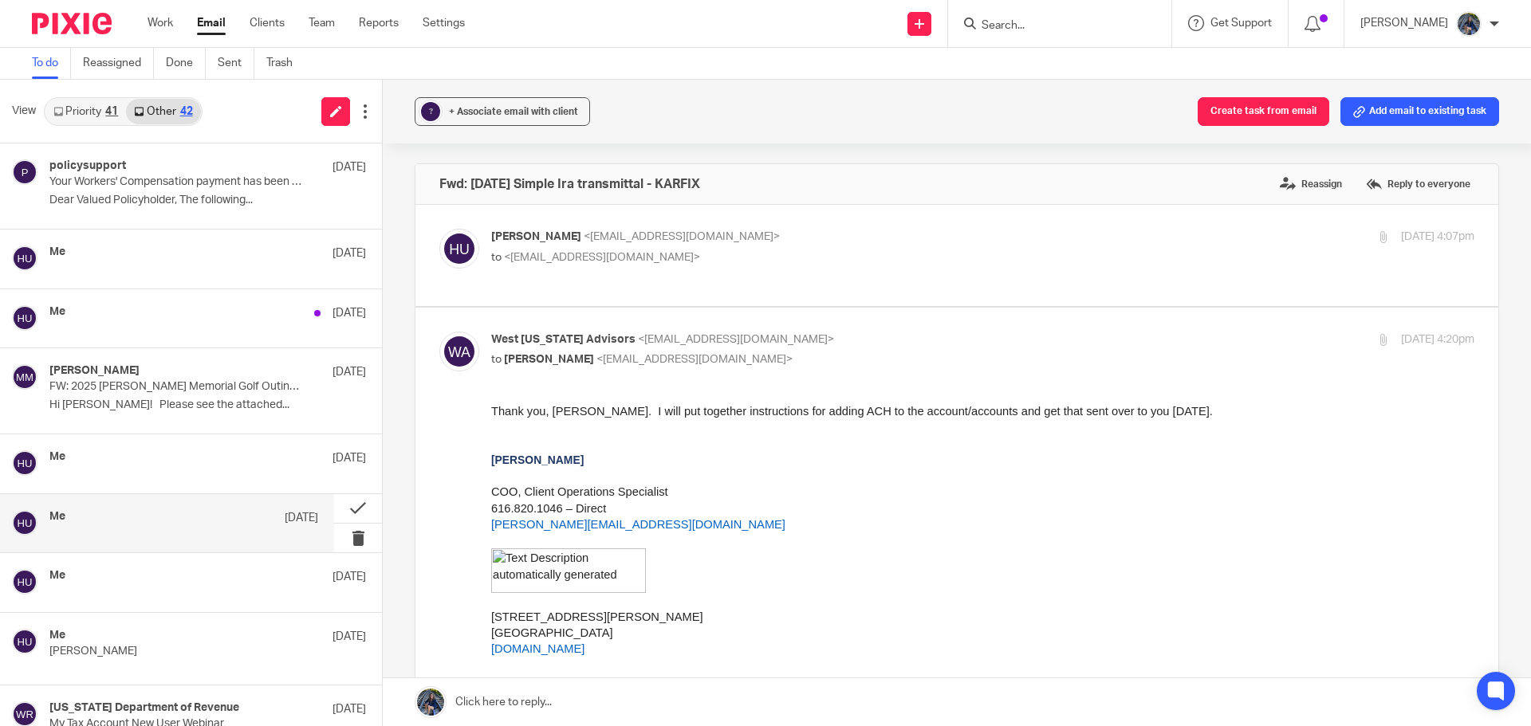
click at [106, 514] on div "Me [DATE]" at bounding box center [183, 518] width 269 height 16
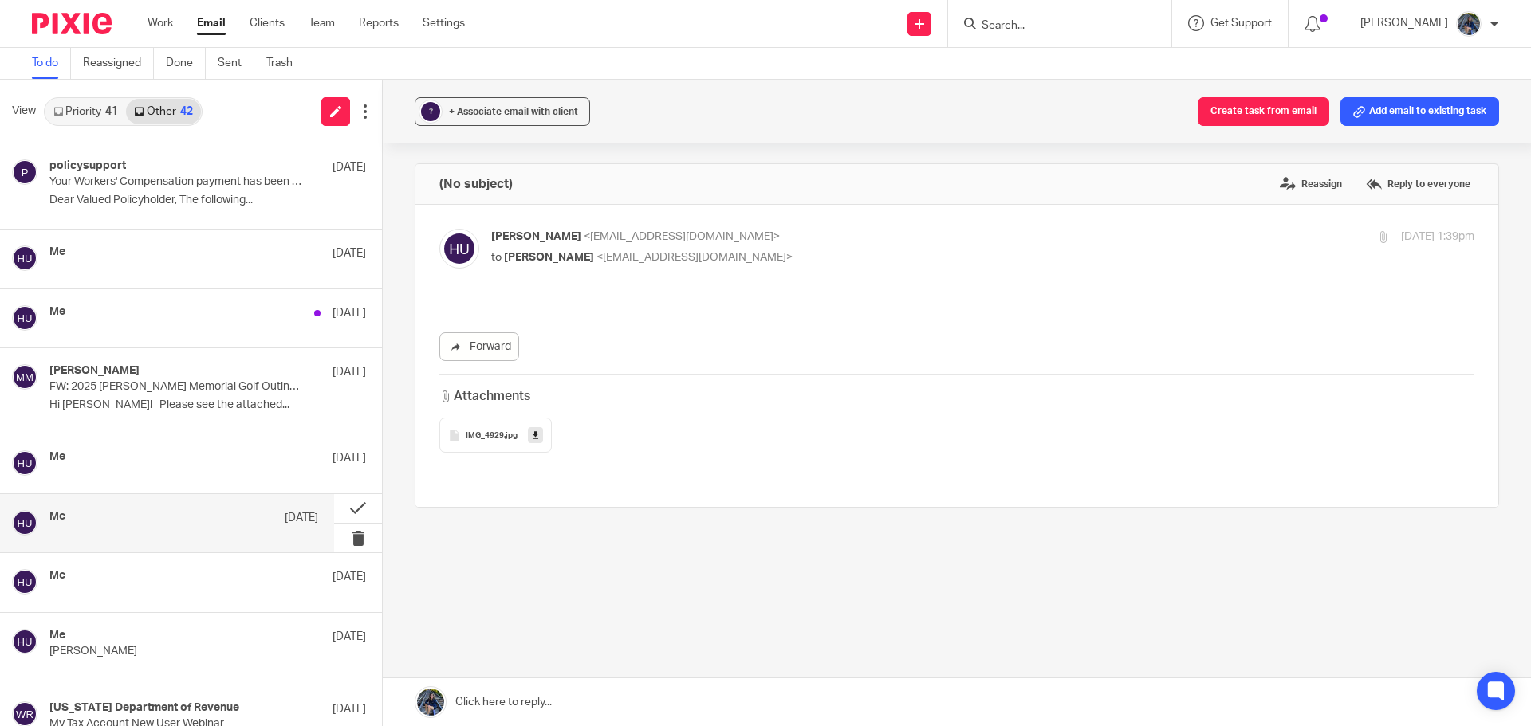
click at [483, 433] on span "IMG_4929" at bounding box center [485, 436] width 38 height 10
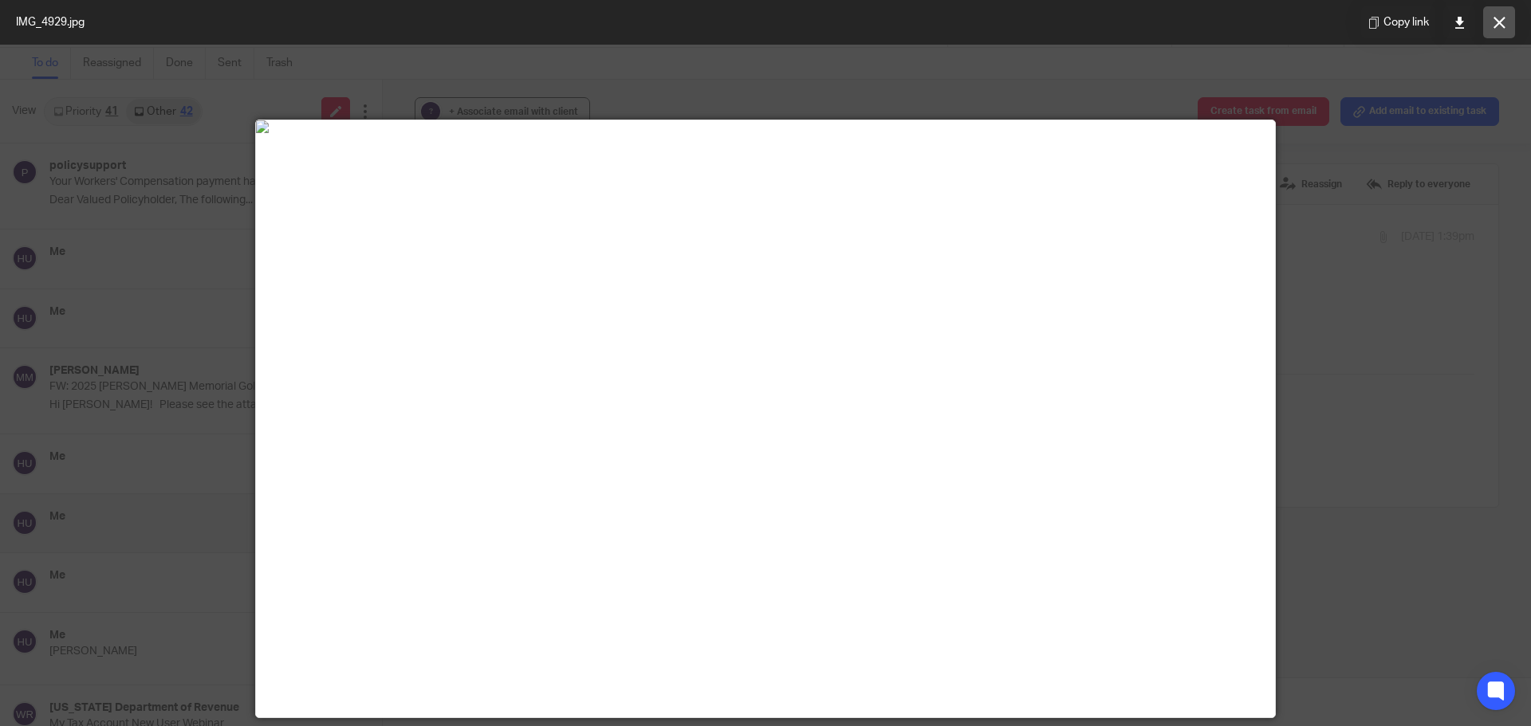
click at [1489, 29] on button at bounding box center [1499, 22] width 32 height 32
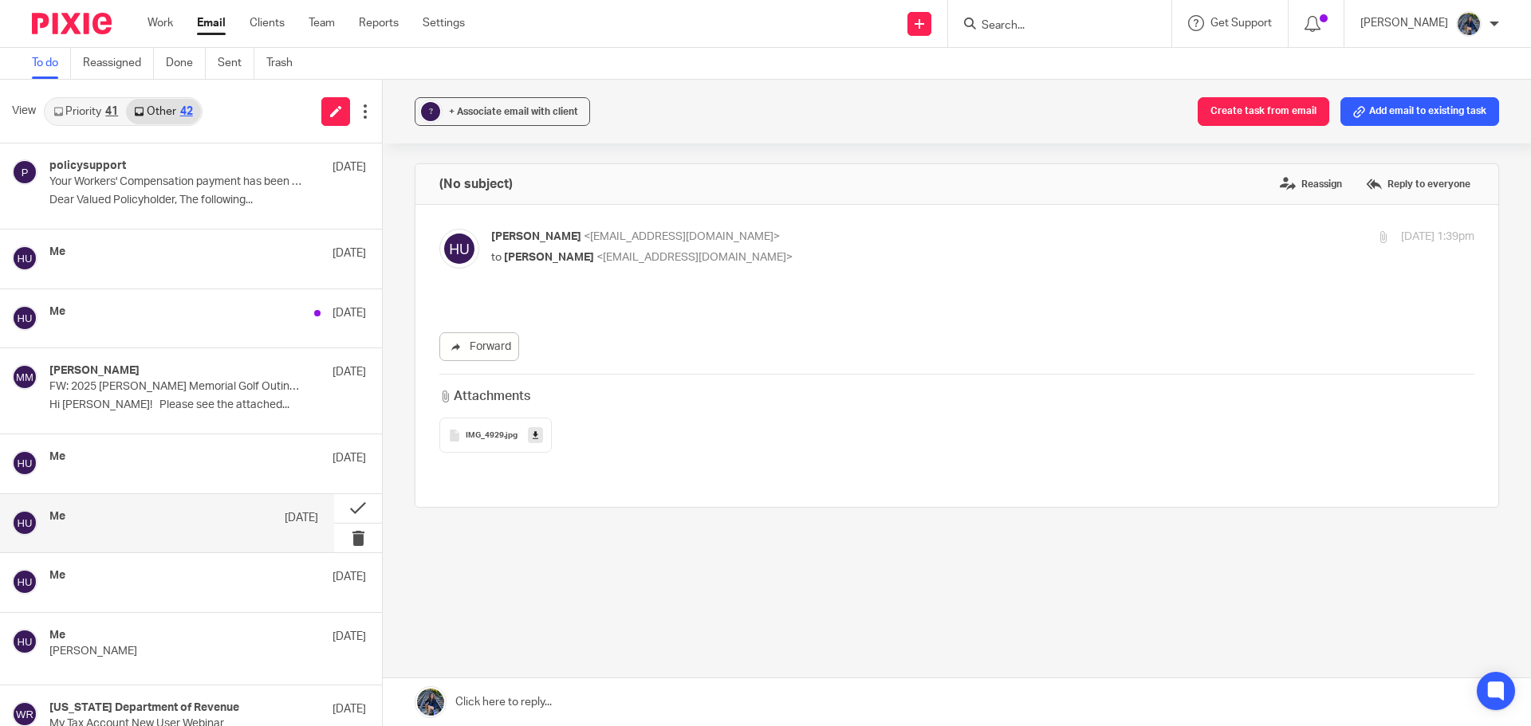
click at [96, 112] on link "Priority 41" at bounding box center [85, 112] width 81 height 26
